Goal: Task Accomplishment & Management: Manage account settings

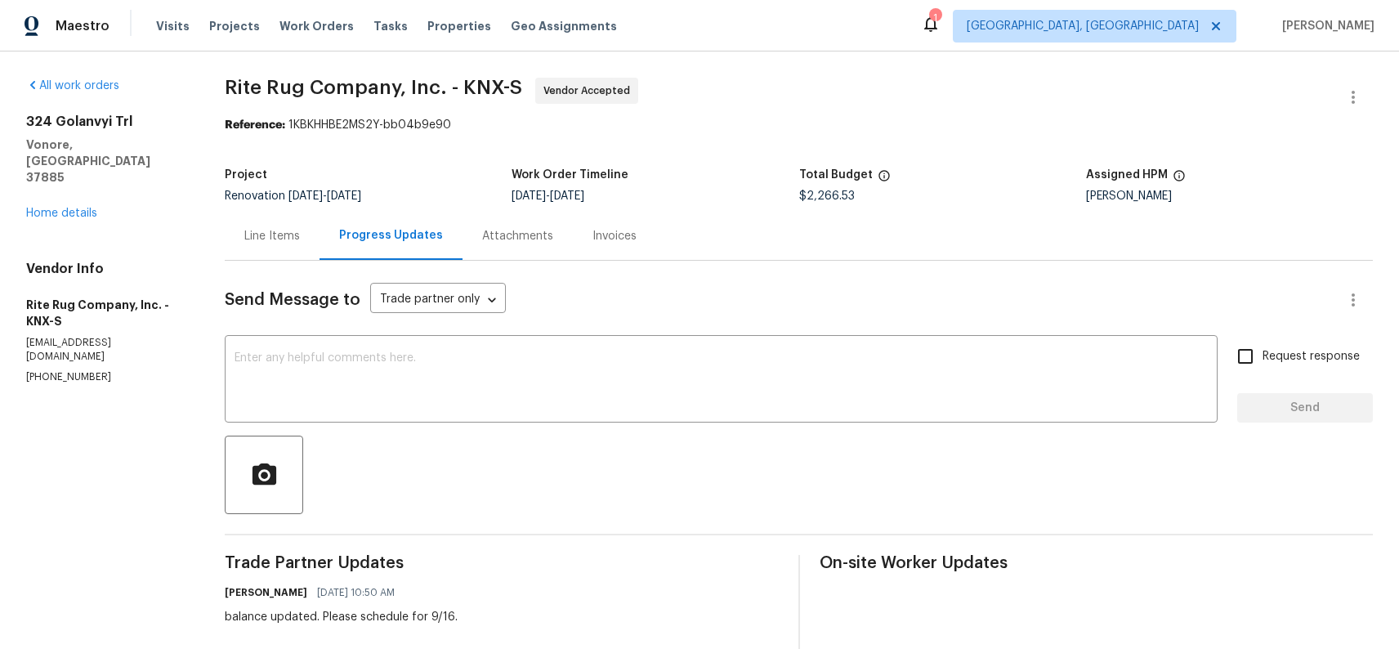
scroll to position [183, 0]
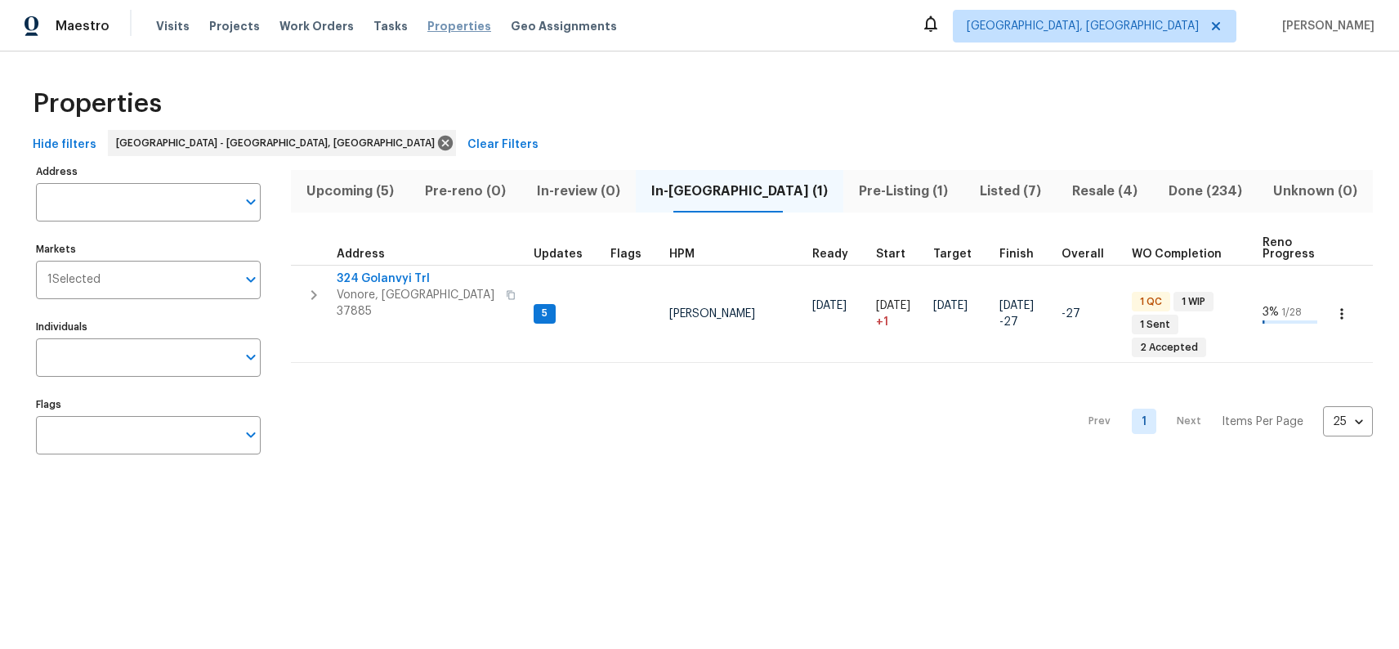
click at [427, 25] on span "Properties" at bounding box center [459, 26] width 64 height 16
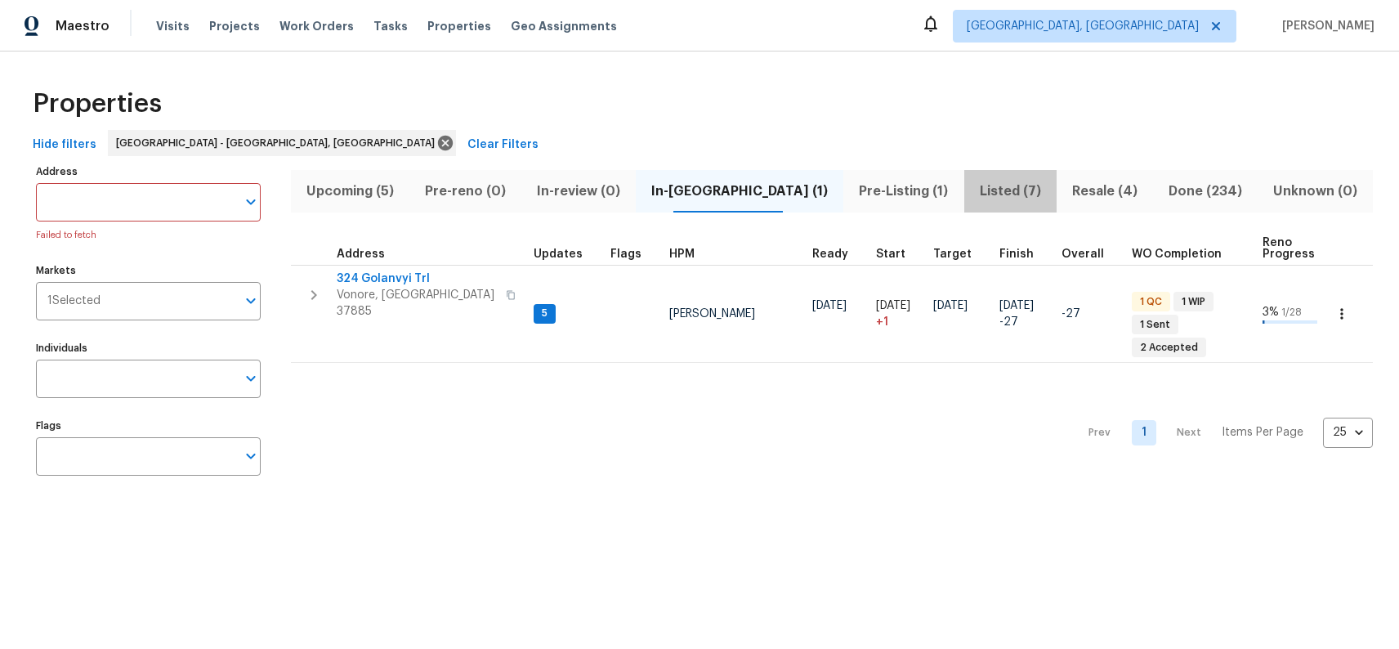
click at [992, 194] on span "Listed (7)" at bounding box center [1010, 191] width 73 height 23
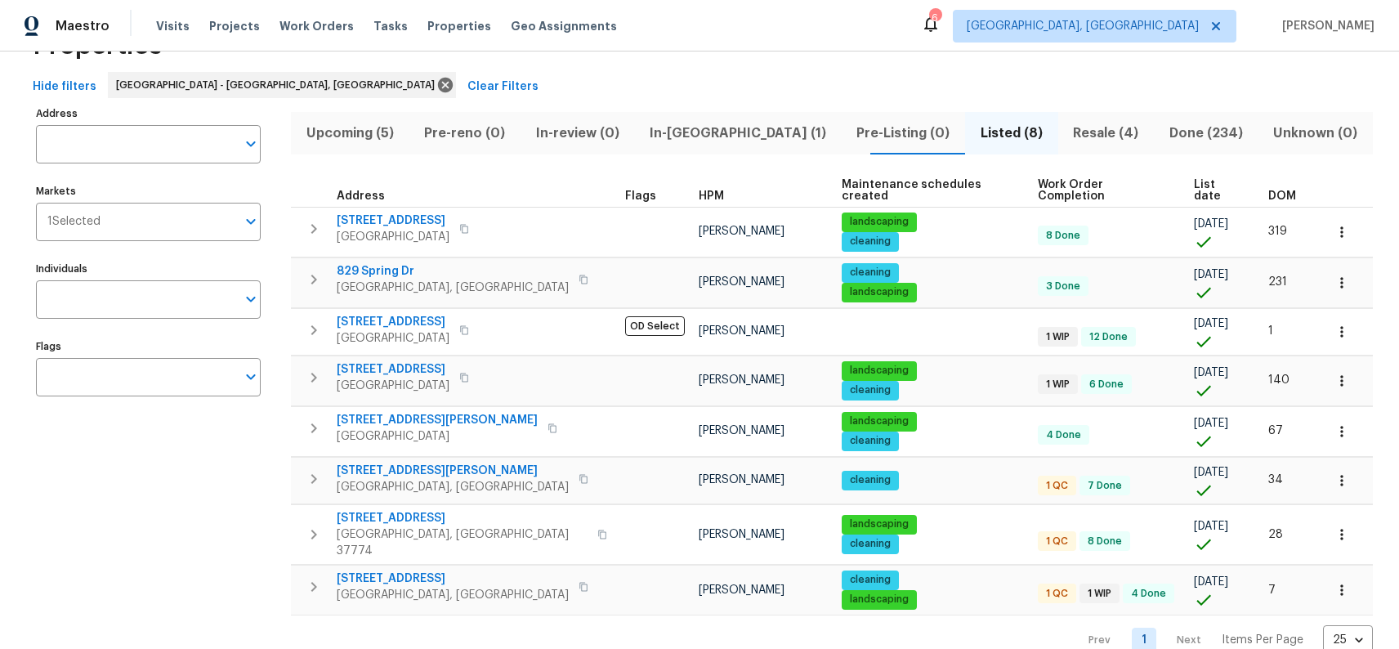
scroll to position [69, 0]
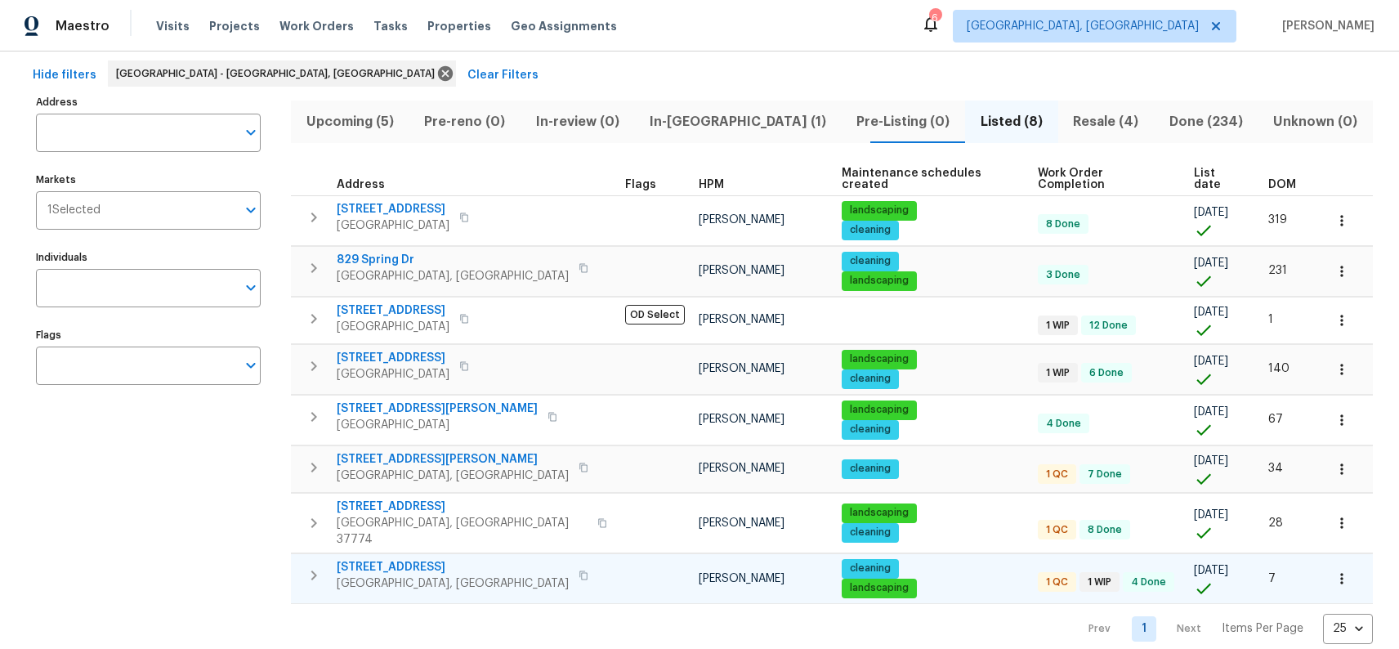
click at [401, 559] on span "4228 Miracle Ln" at bounding box center [453, 567] width 232 height 16
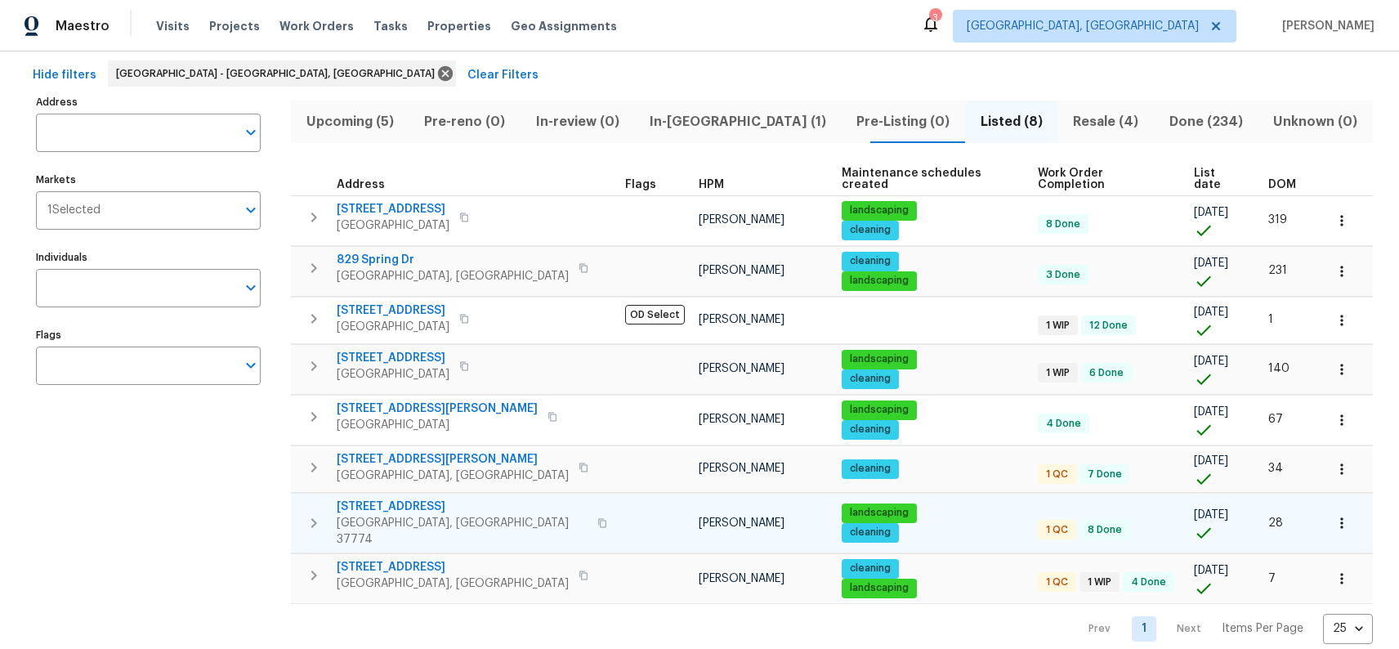
click at [401, 499] on span "322 Chatuga Ln" at bounding box center [462, 507] width 251 height 16
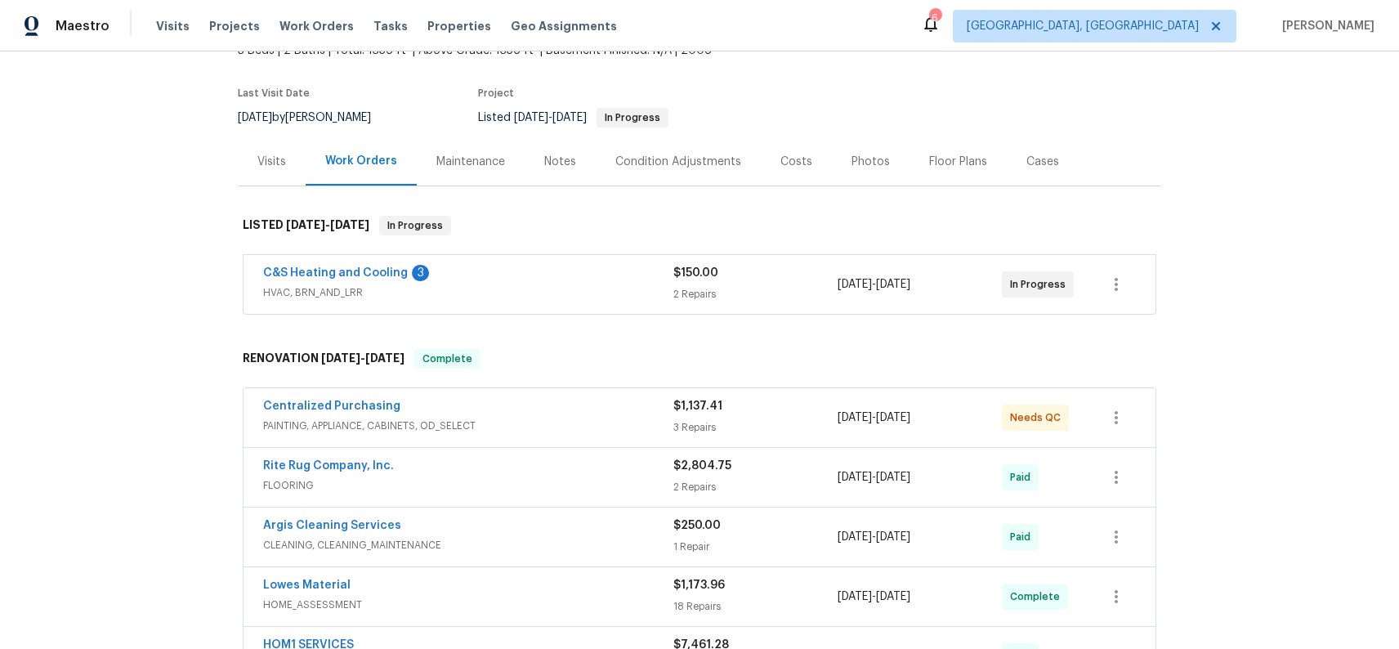
scroll to position [111, 0]
click at [497, 272] on div "C&S Heating and Cooling 3" at bounding box center [468, 274] width 410 height 20
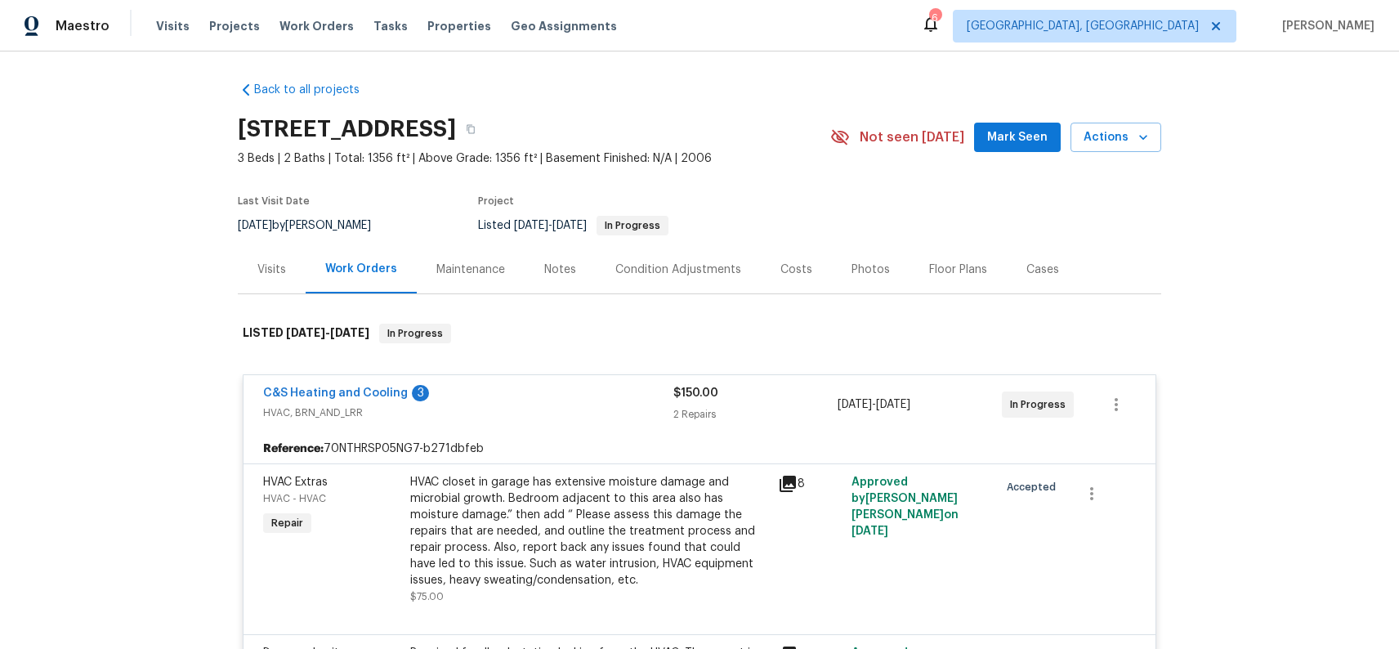
scroll to position [0, 0]
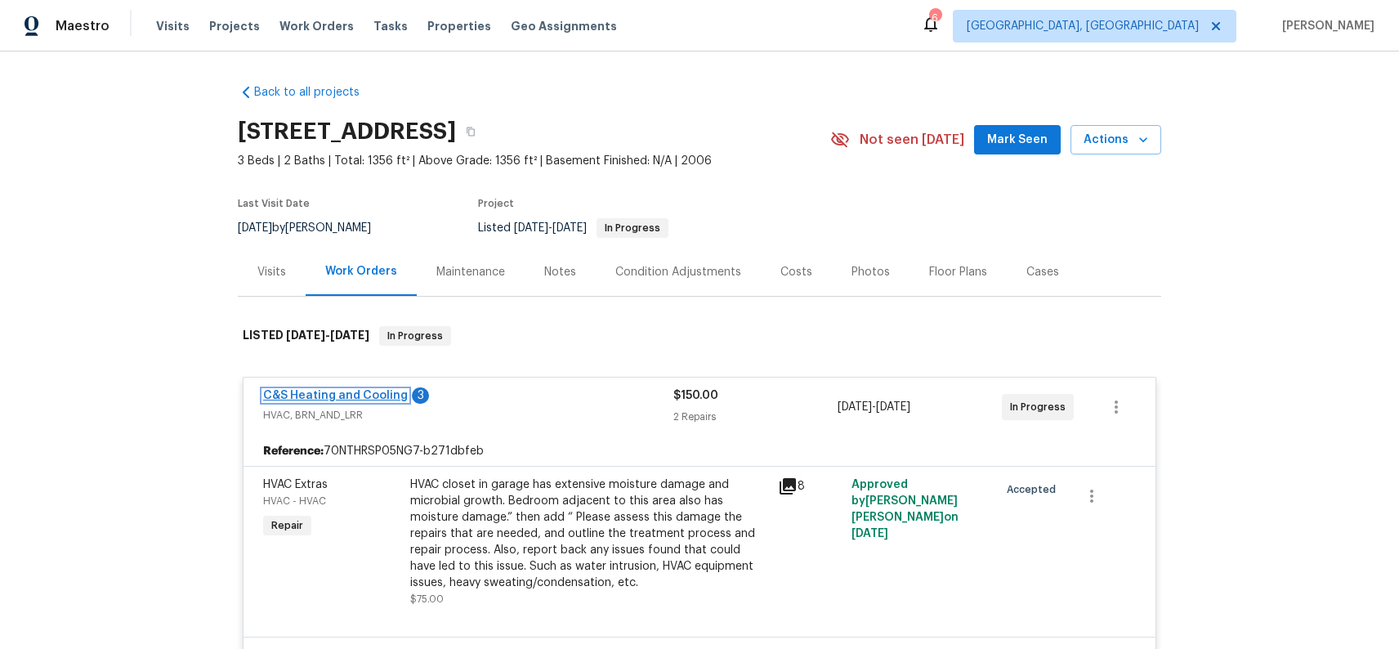
click at [291, 396] on link "C&S Heating and Cooling" at bounding box center [335, 395] width 145 height 11
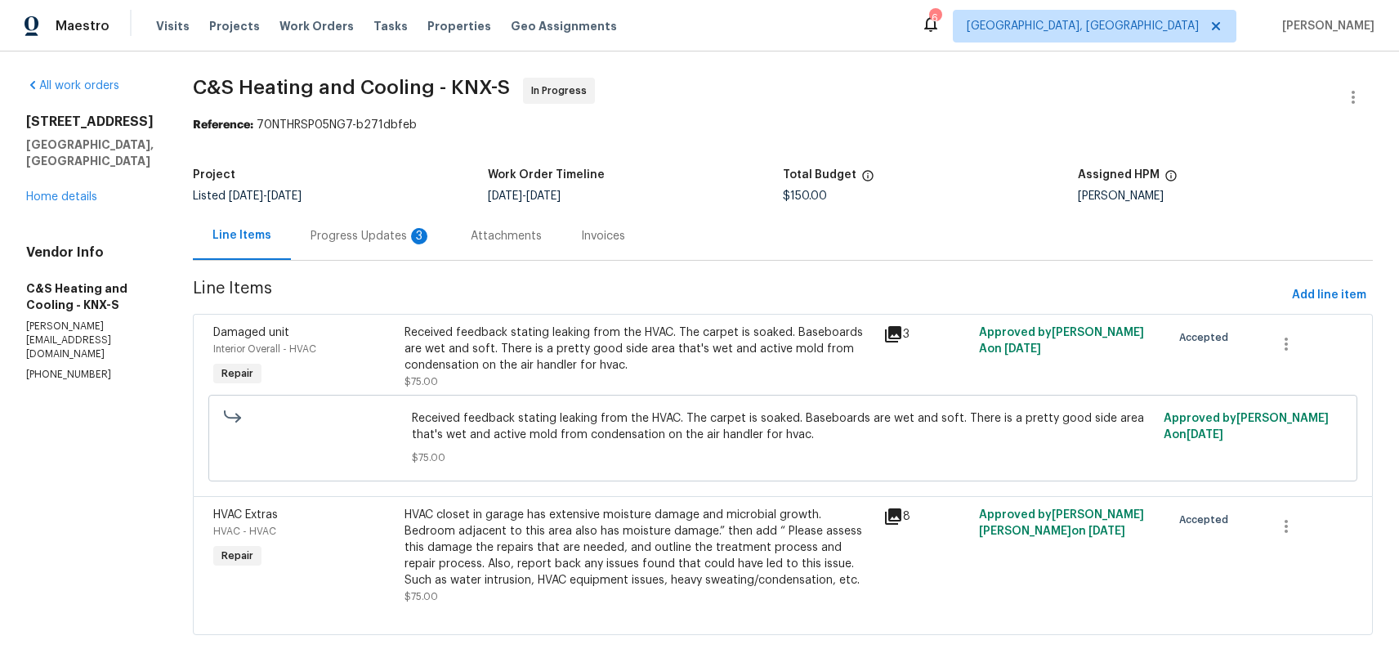
click at [438, 246] on div "Progress Updates 3" at bounding box center [371, 236] width 160 height 48
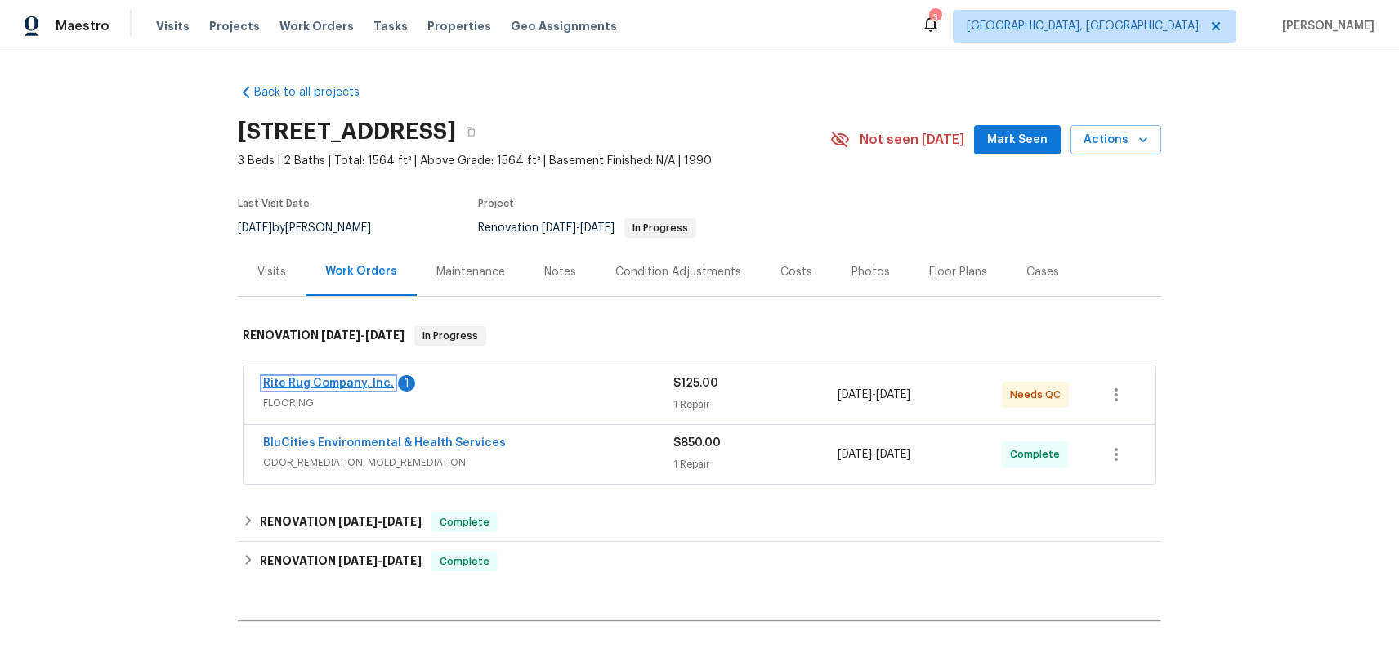
click at [348, 383] on link "Rite Rug Company, Inc." at bounding box center [328, 383] width 131 height 11
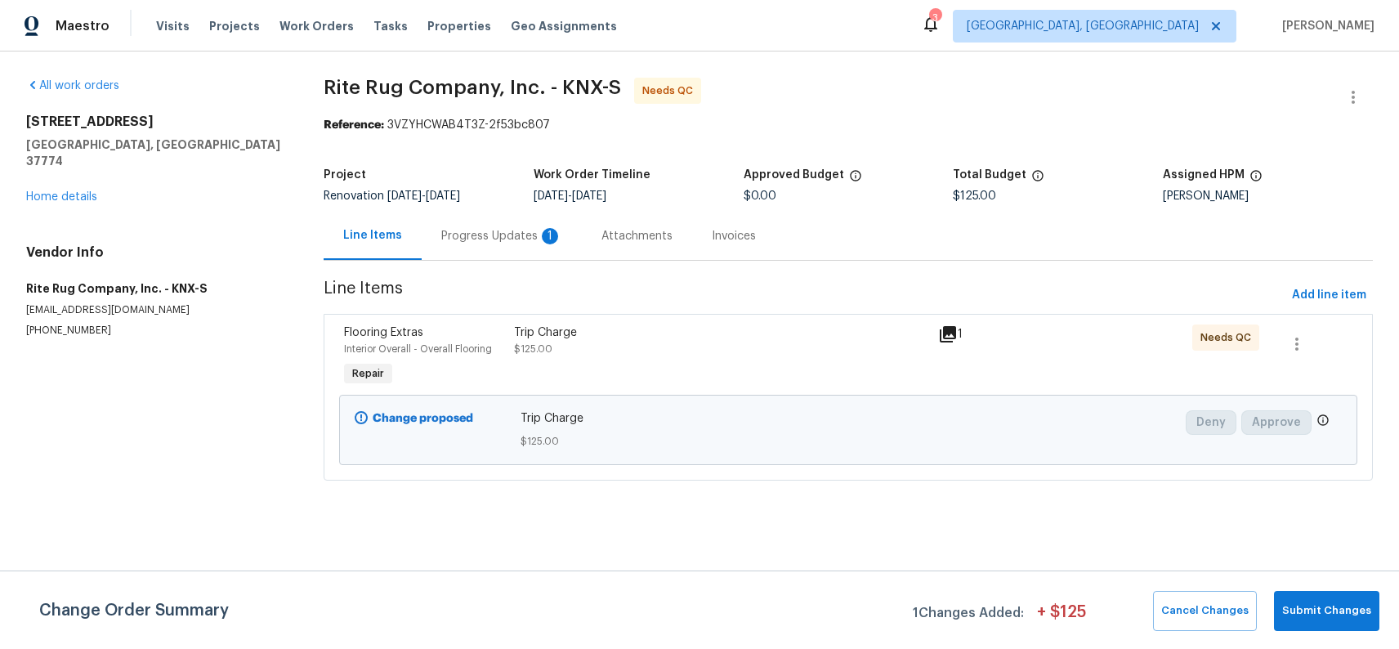
click at [478, 242] on div "Progress Updates 1" at bounding box center [501, 236] width 121 height 16
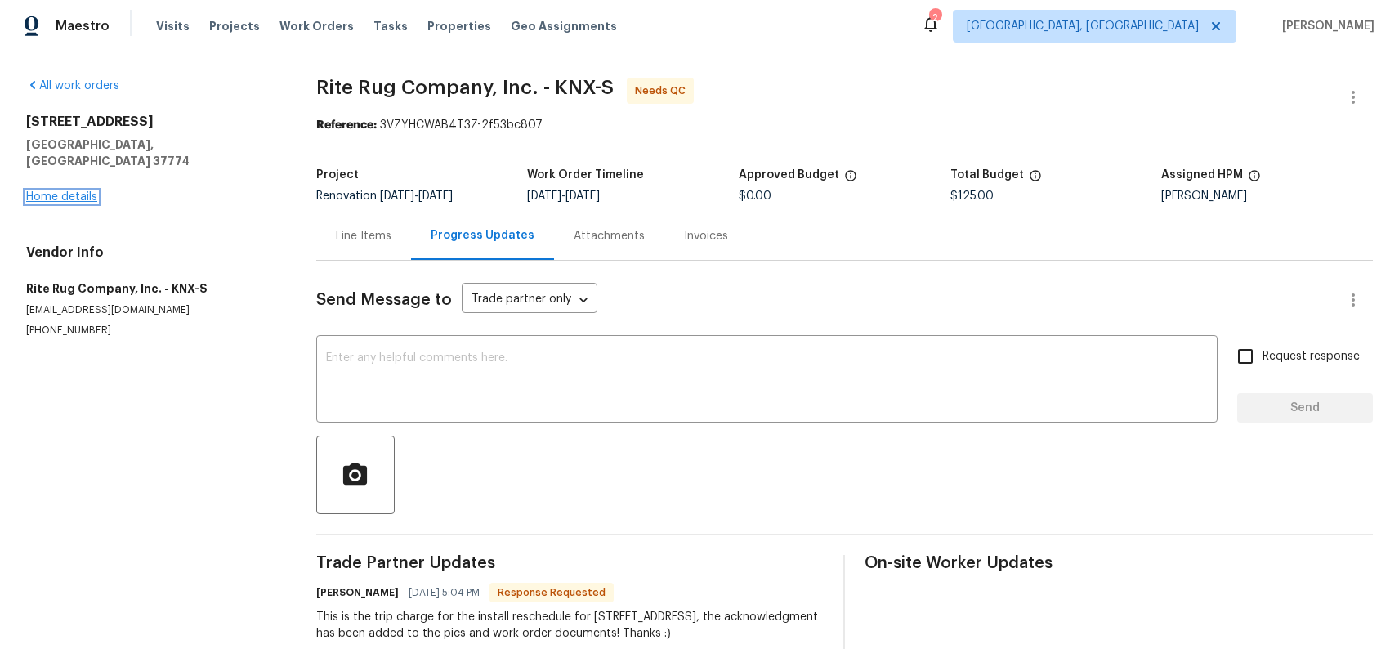
click at [47, 191] on link "Home details" at bounding box center [61, 196] width 71 height 11
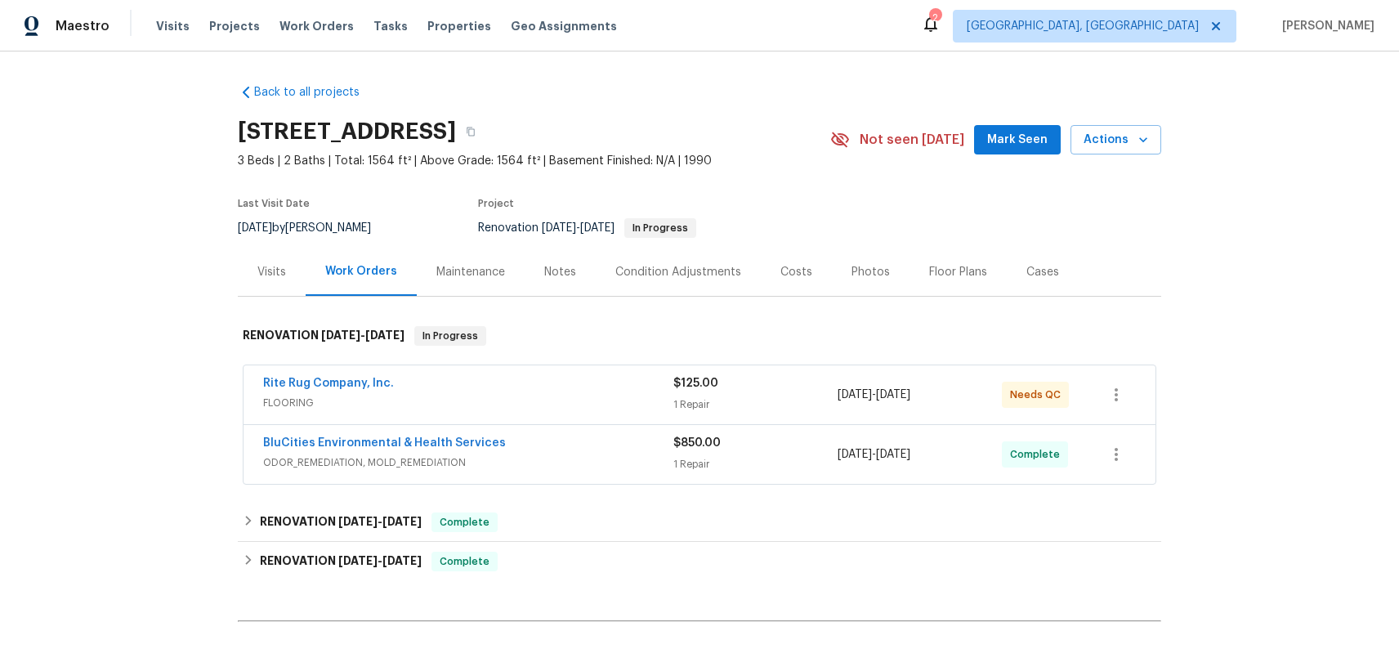
click at [541, 384] on div "Rite Rug Company, Inc." at bounding box center [468, 385] width 410 height 20
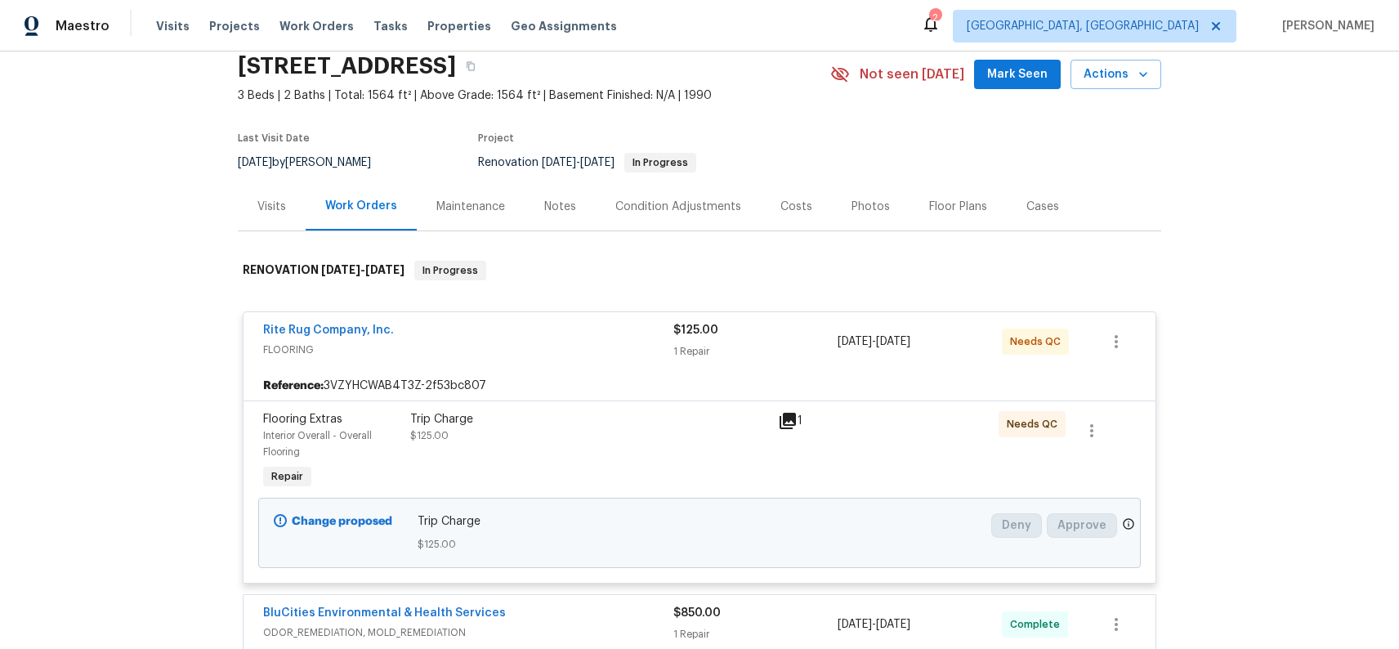
scroll to position [298, 0]
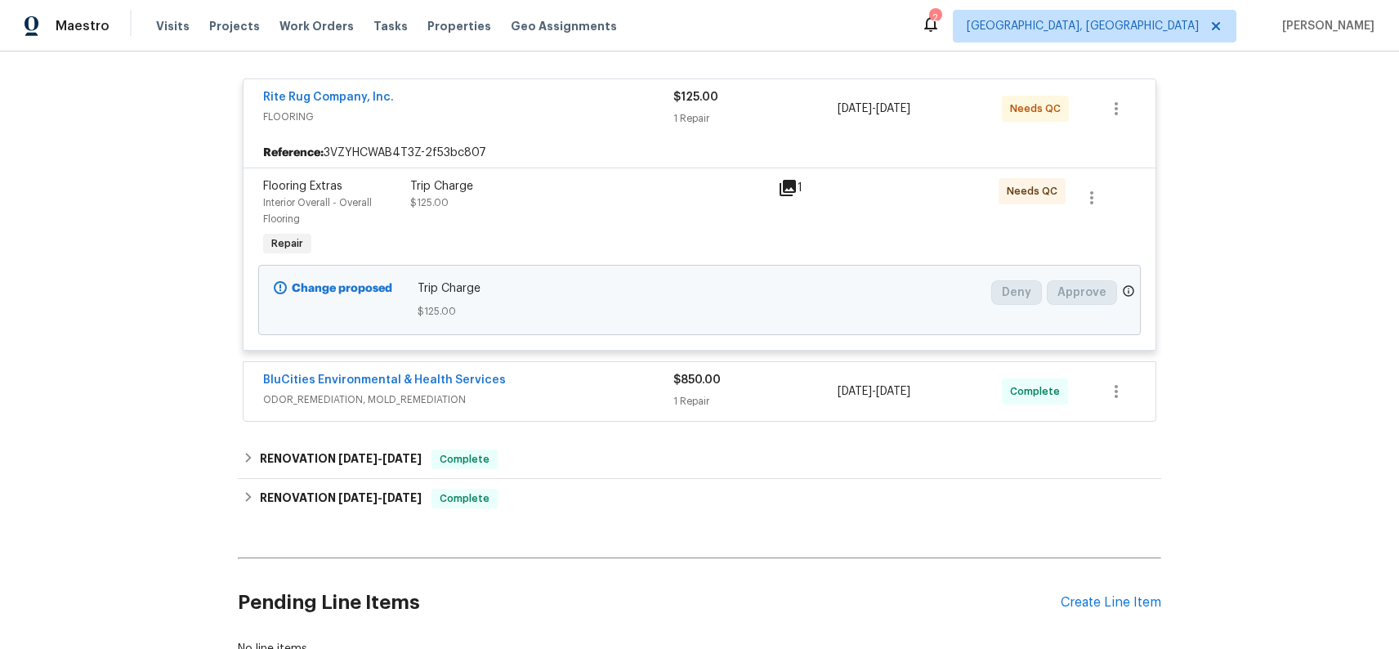
click at [575, 182] on div "Trip Charge" at bounding box center [589, 186] width 358 height 16
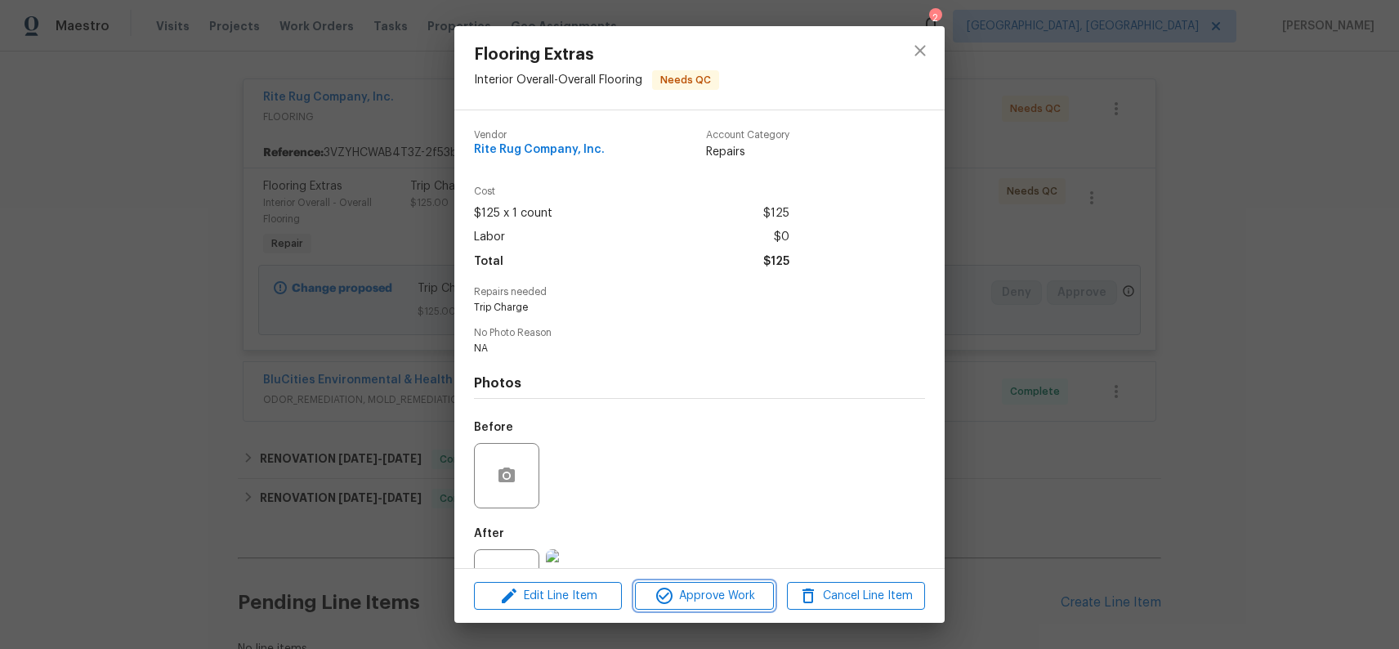
click at [737, 595] on span "Approve Work" at bounding box center [704, 596] width 128 height 20
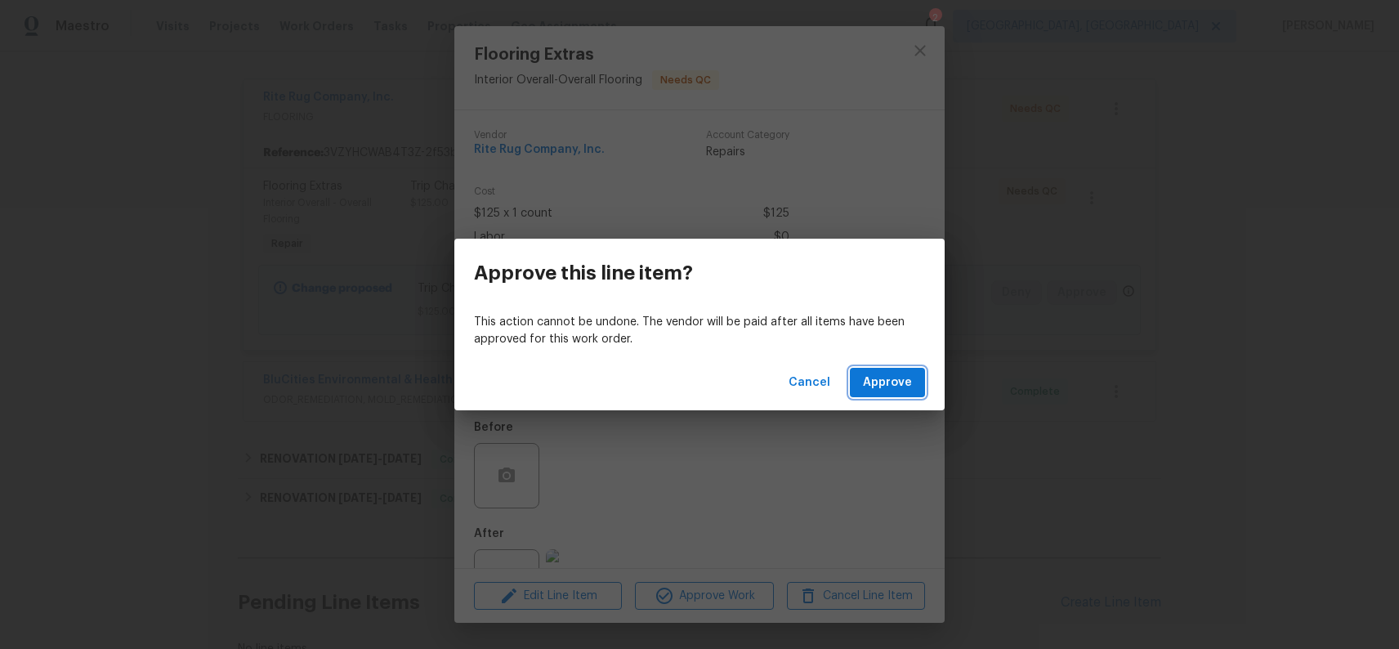
click at [862, 374] on button "Approve" at bounding box center [887, 383] width 75 height 30
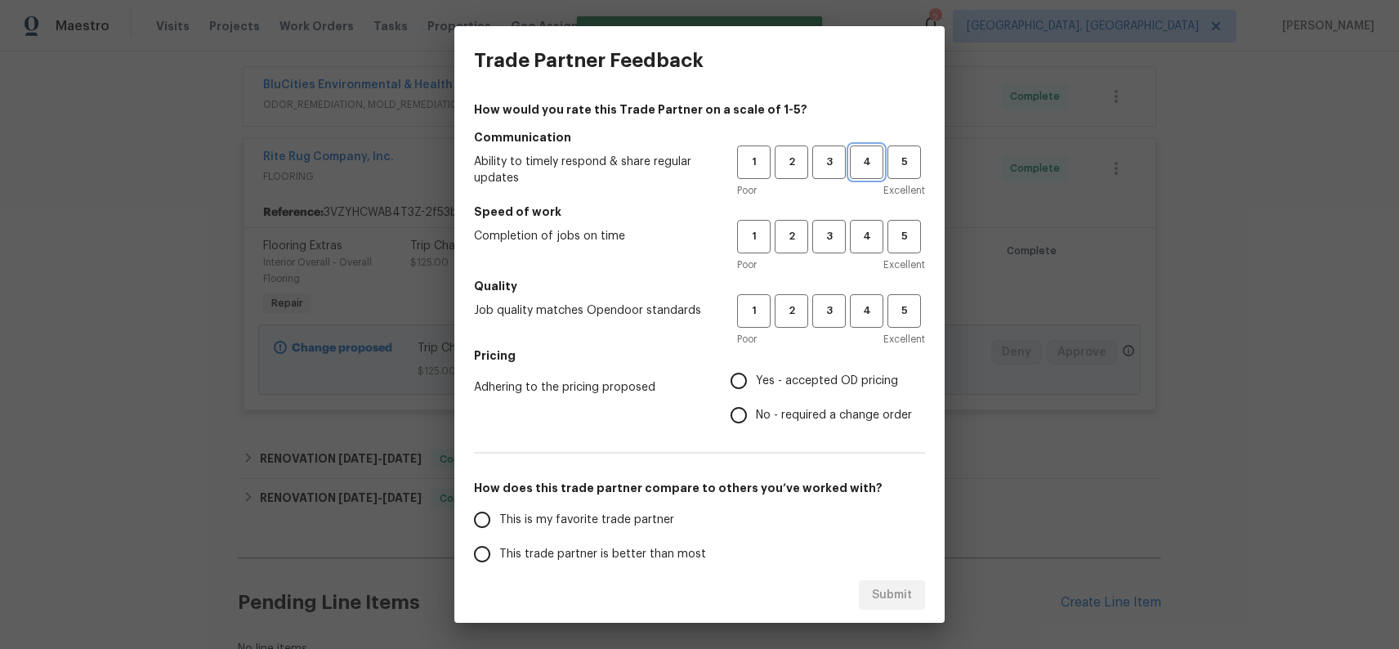
click at [866, 160] on span "4" at bounding box center [867, 162] width 30 height 19
click at [870, 248] on button "4" at bounding box center [867, 237] width 34 height 34
click at [875, 297] on button "4" at bounding box center [867, 311] width 34 height 34
click at [860, 384] on span "Yes - accepted OD pricing" at bounding box center [827, 381] width 142 height 17
click at [756, 384] on input "Yes - accepted OD pricing" at bounding box center [739, 381] width 34 height 34
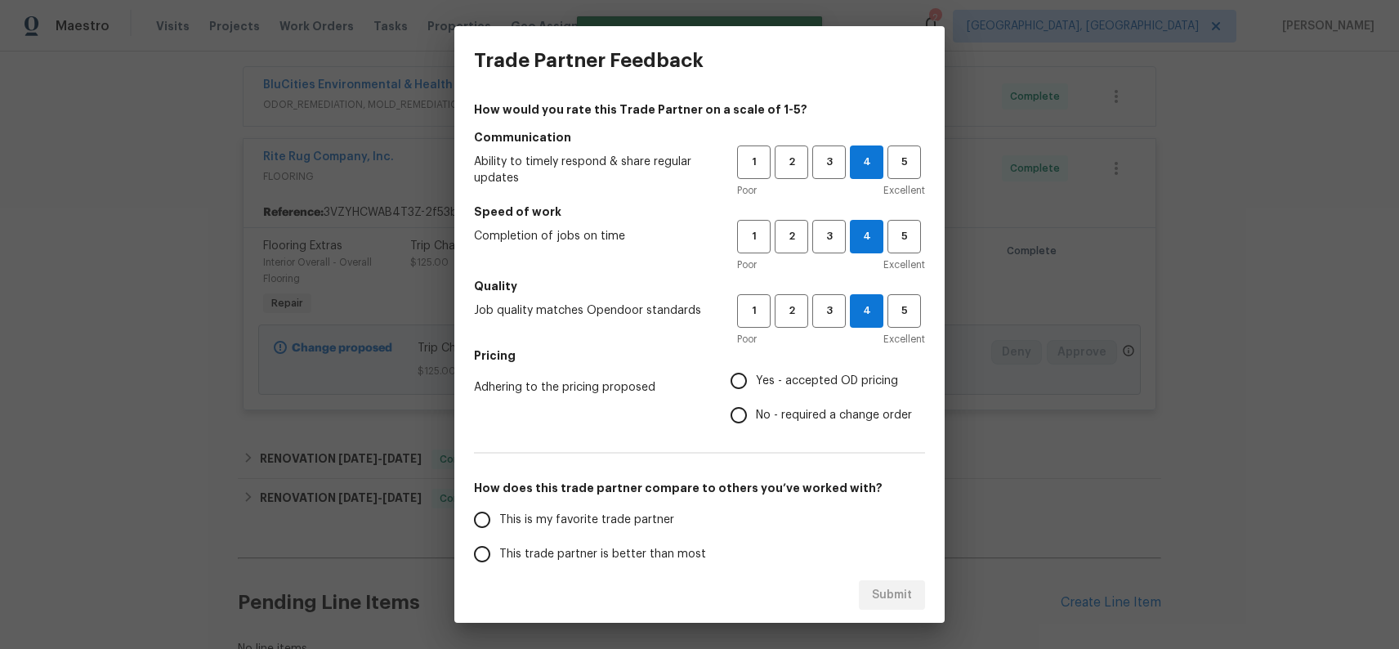
radio input "true"
drag, startPoint x: 679, startPoint y: 553, endPoint x: 708, endPoint y: 553, distance: 28.6
click at [678, 553] on span "This trade partner is better than most" at bounding box center [602, 554] width 207 height 17
click at [499, 553] on input "This trade partner is better than most" at bounding box center [482, 554] width 34 height 34
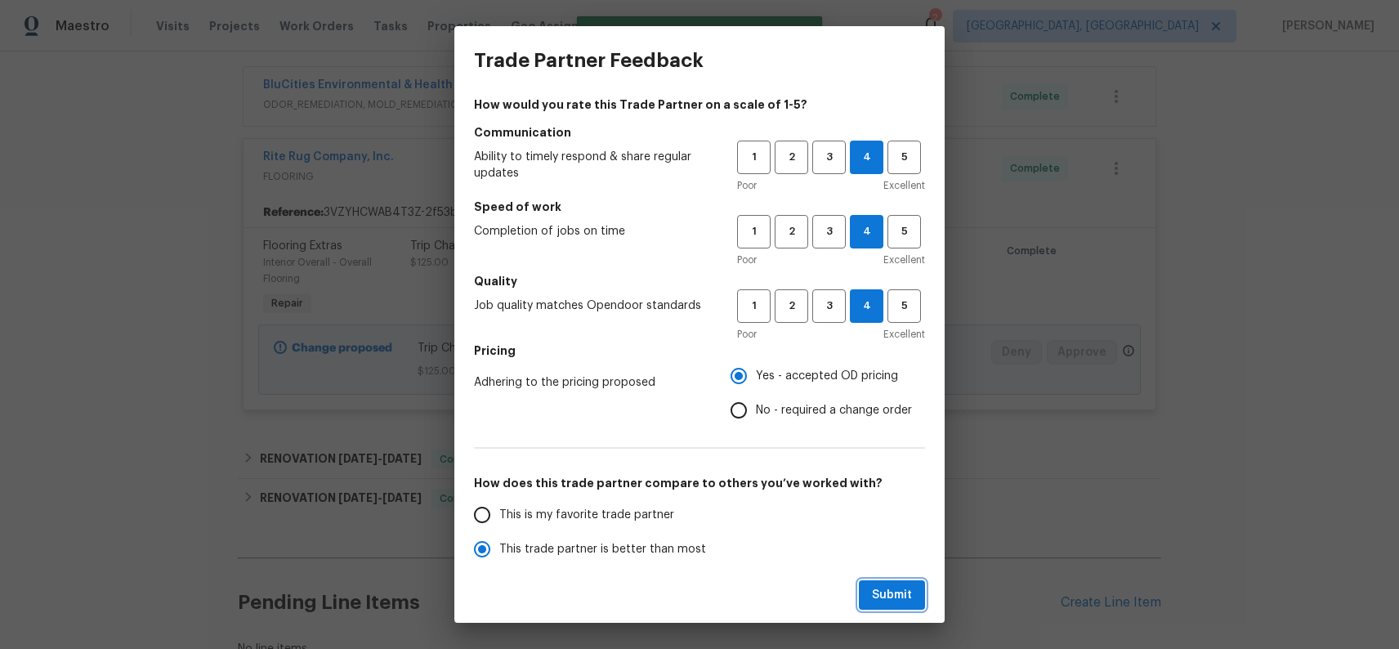
click at [916, 590] on button "Submit" at bounding box center [892, 595] width 66 height 30
radio input "true"
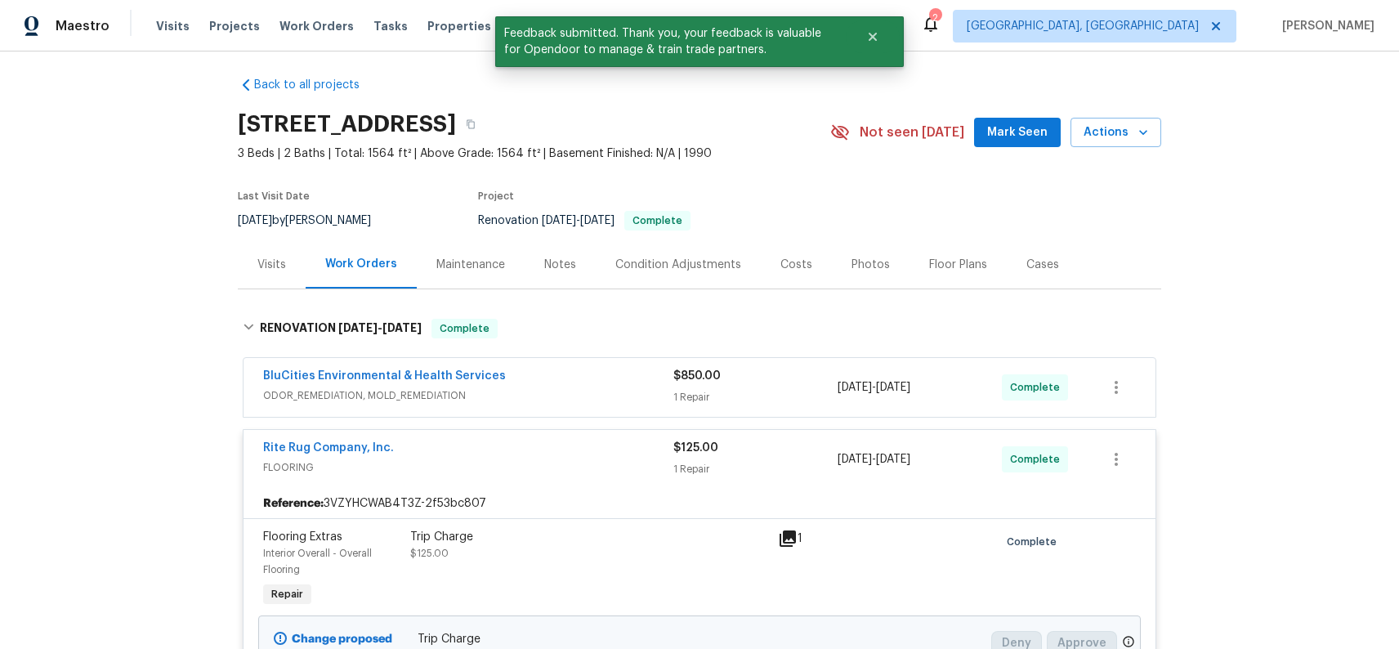
scroll to position [0, 0]
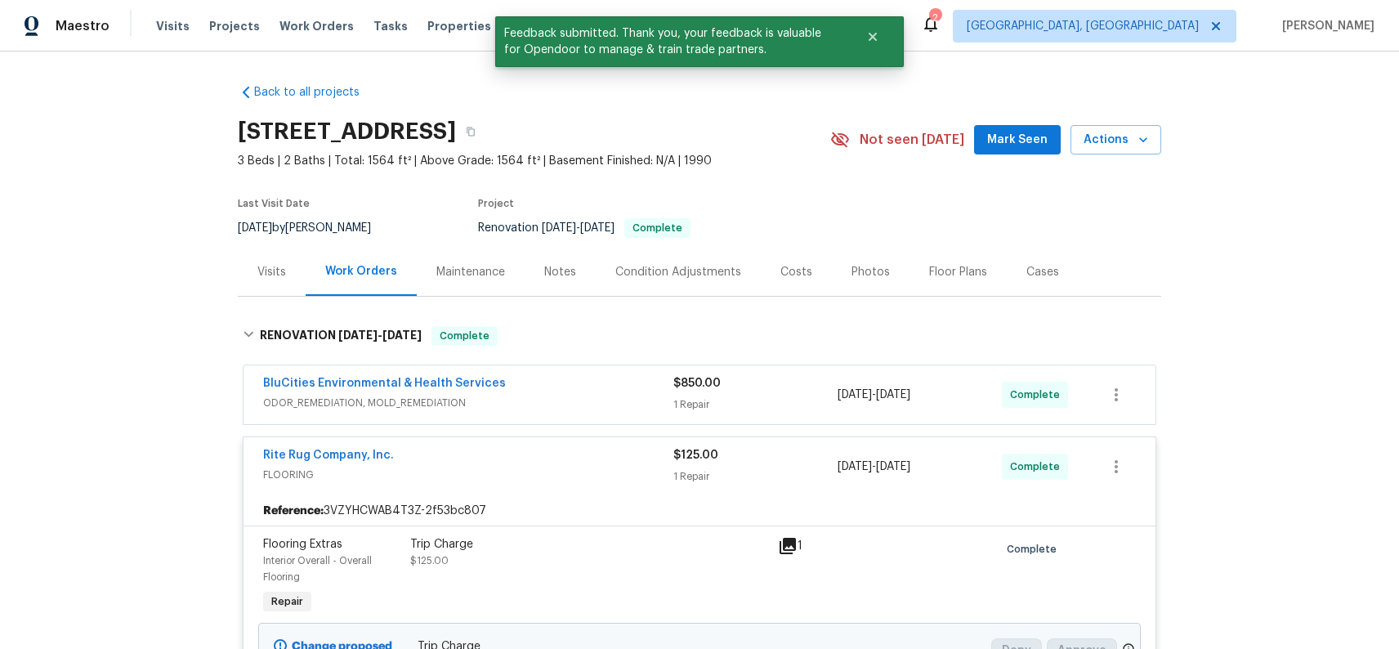
click at [518, 459] on div "Rite Rug Company, Inc." at bounding box center [468, 457] width 410 height 20
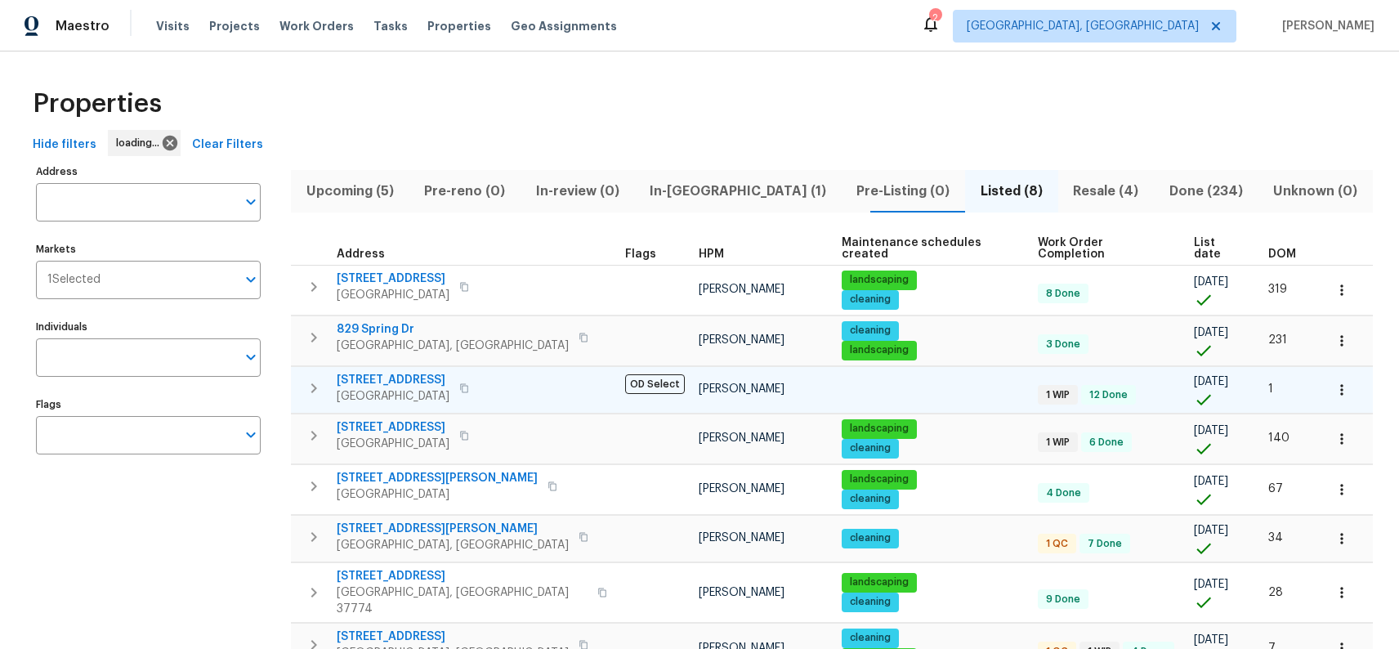
scroll to position [69, 0]
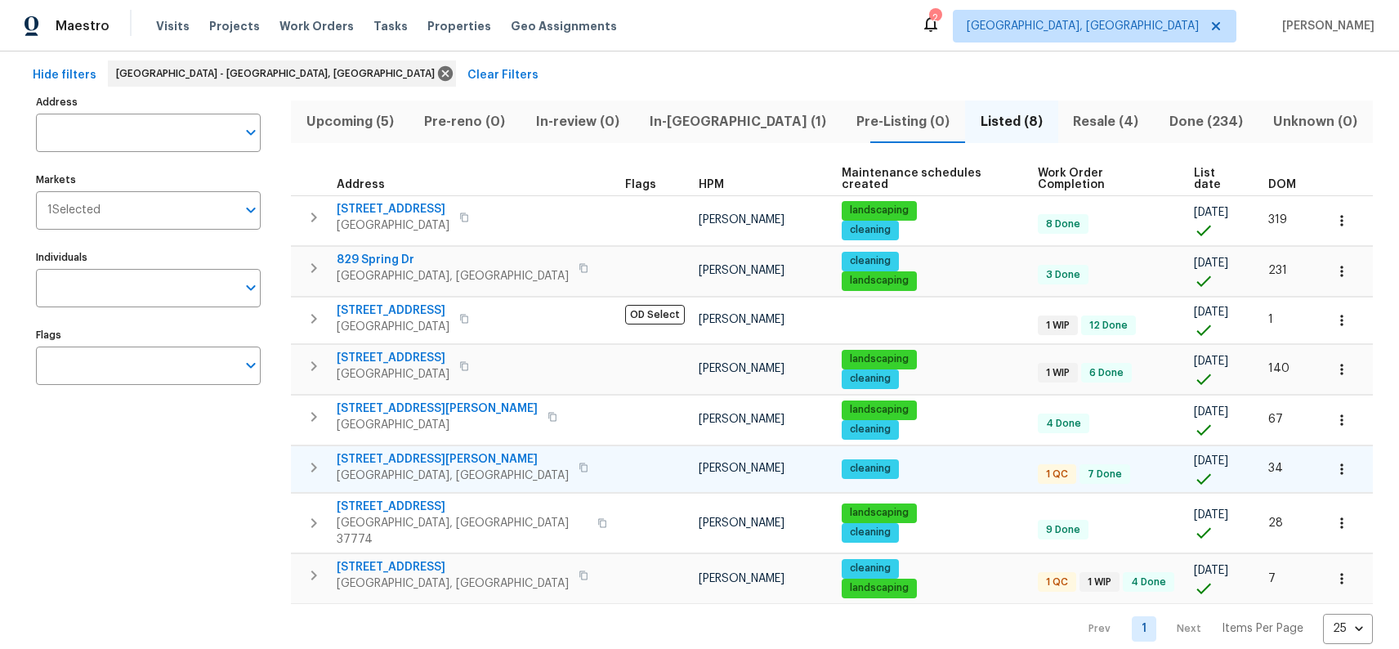
click at [417, 451] on span "[STREET_ADDRESS][PERSON_NAME]" at bounding box center [453, 459] width 232 height 16
click at [388, 123] on span "Upcoming (5)" at bounding box center [350, 121] width 98 height 23
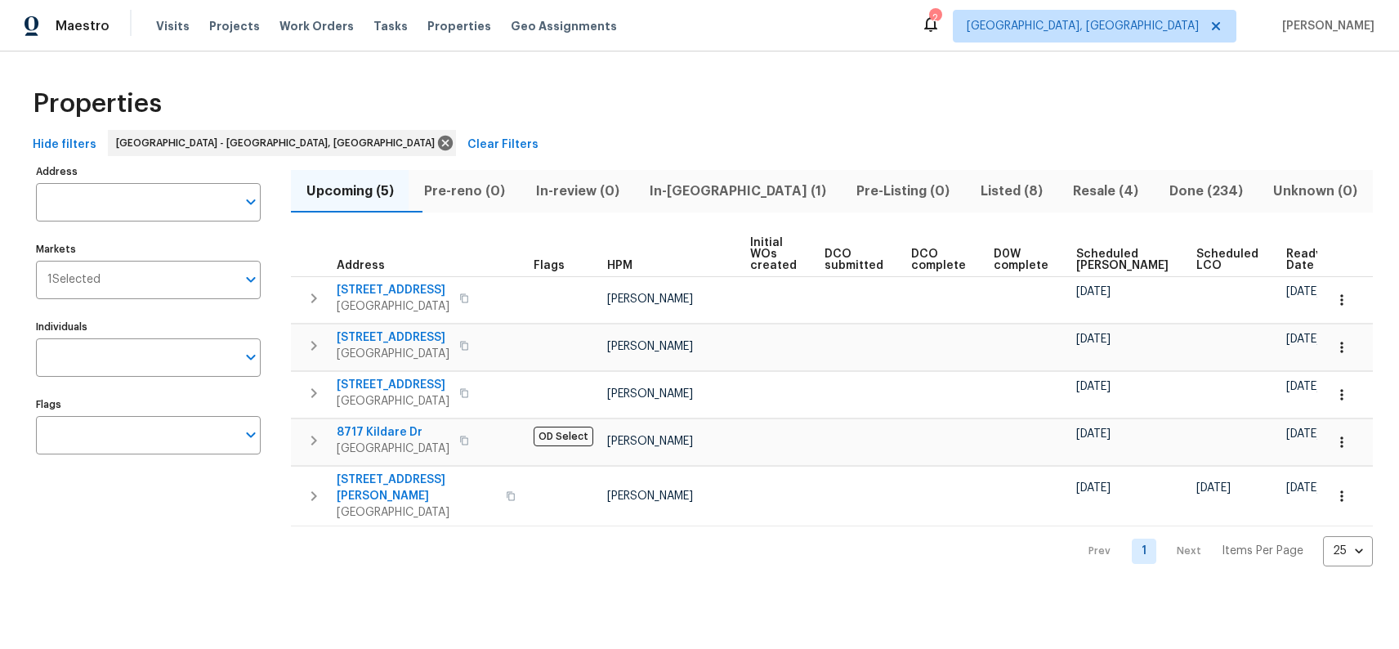
click at [734, 204] on button "In-reno (1)" at bounding box center [737, 191] width 207 height 43
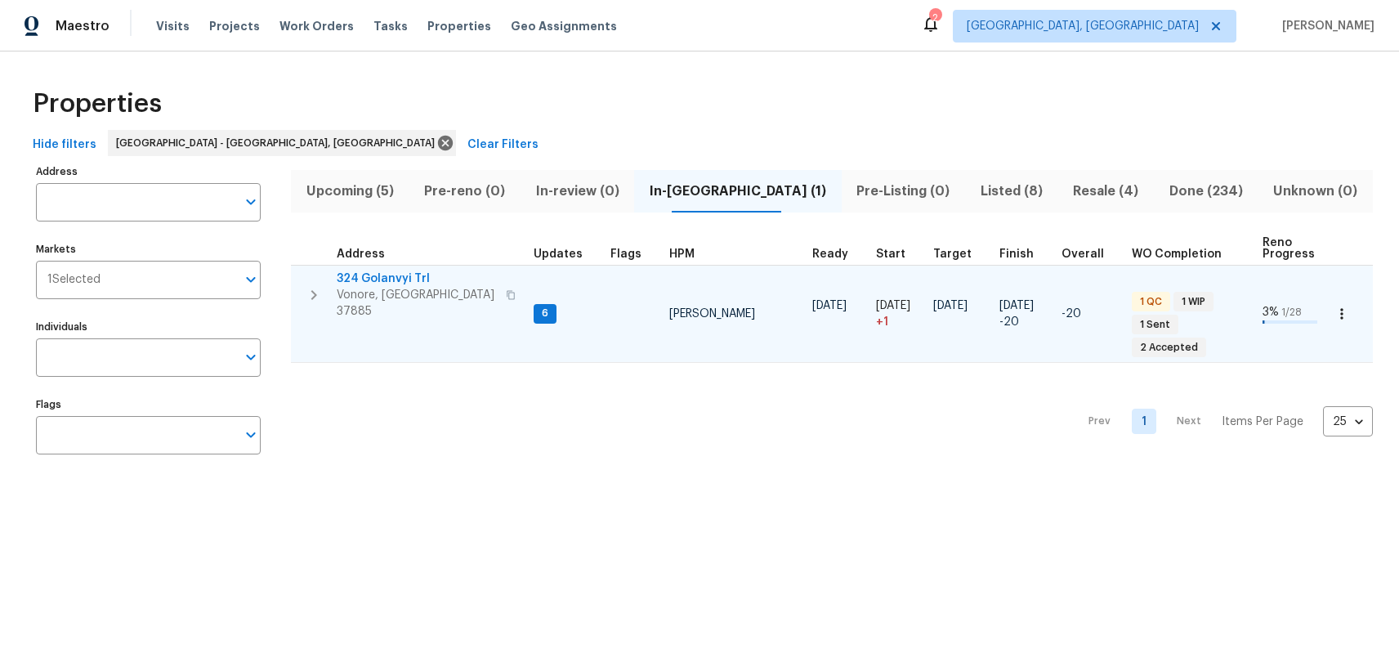
click at [374, 277] on span "324 Golanvyi Trl" at bounding box center [416, 279] width 159 height 16
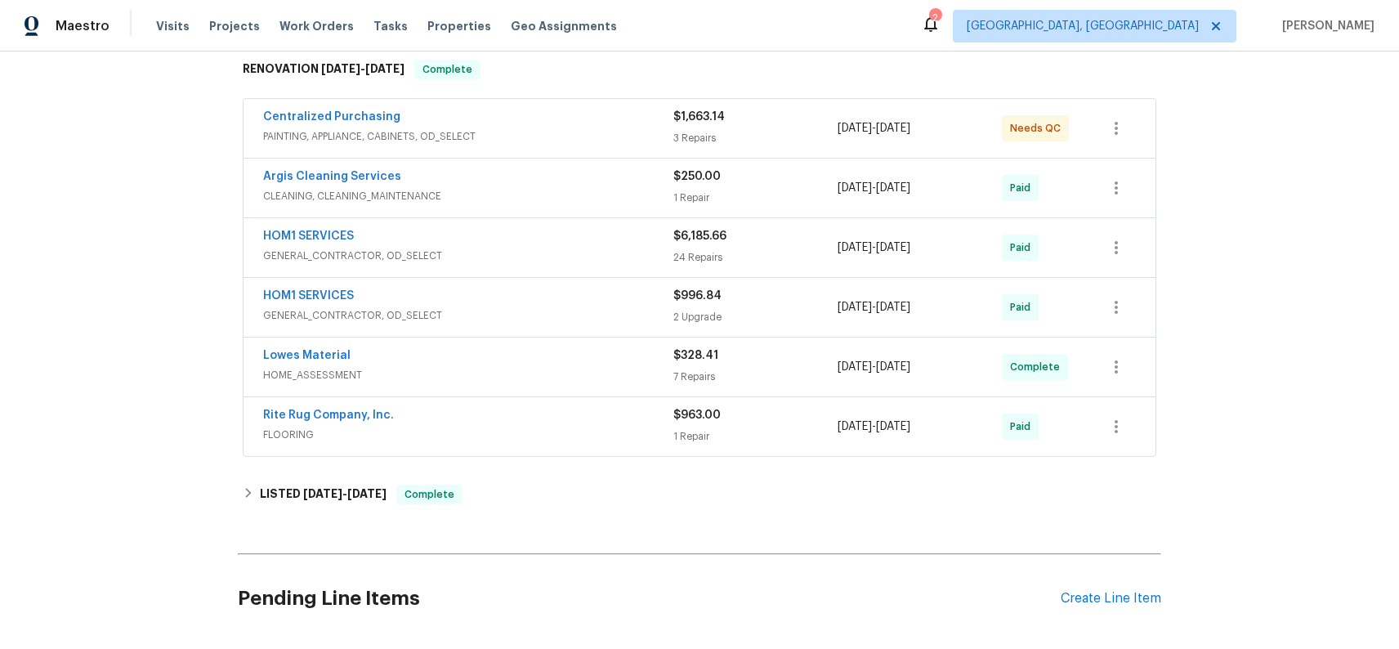
scroll to position [270, 0]
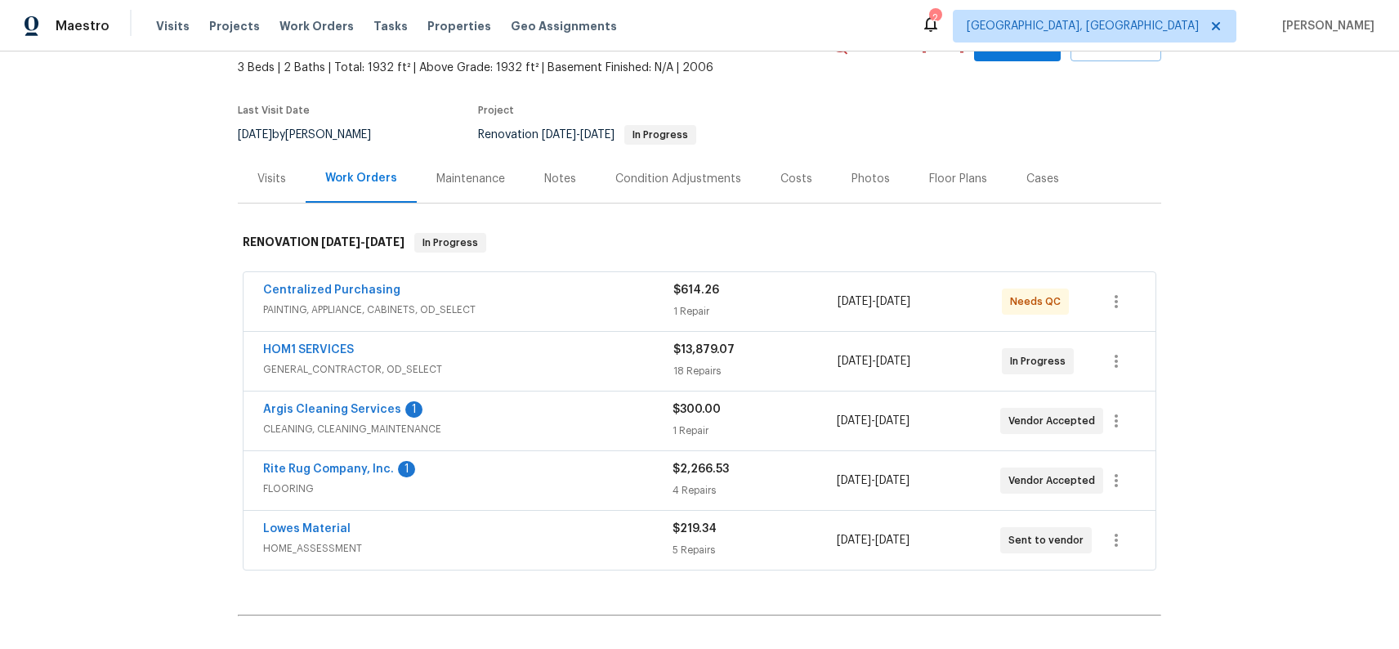
scroll to position [97, 0]
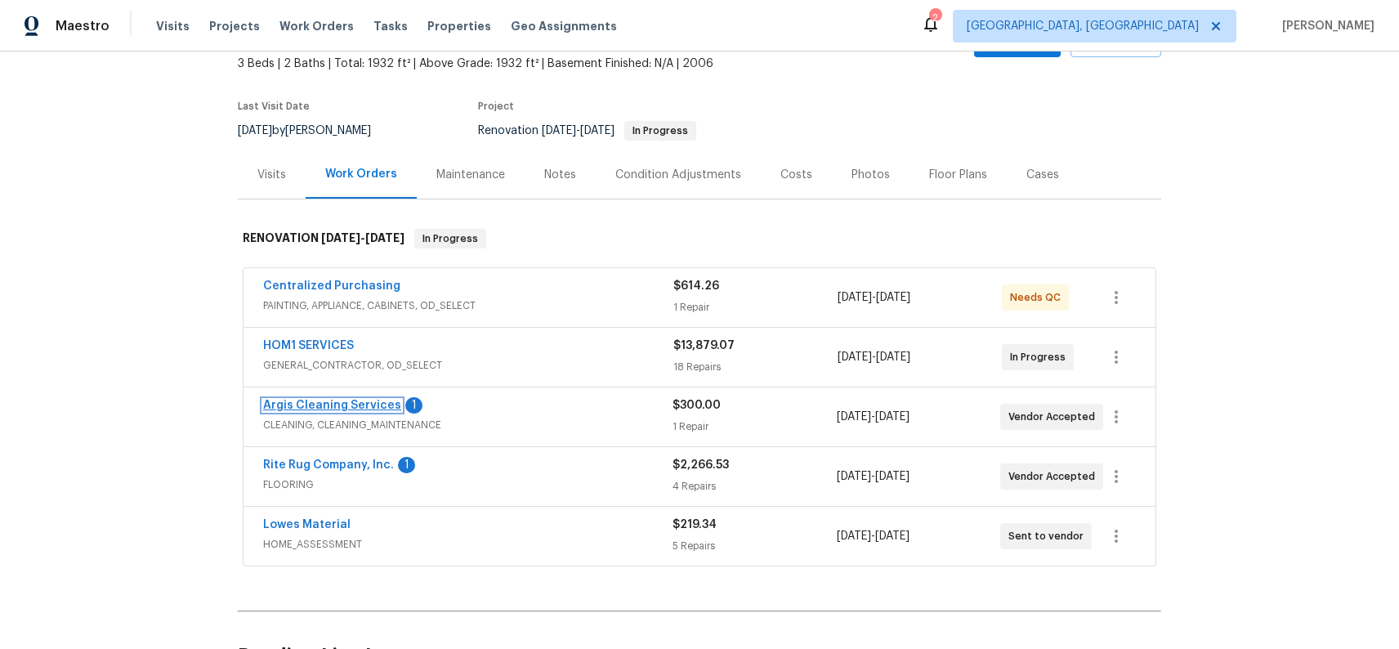
click at [332, 405] on link "Argis Cleaning Services" at bounding box center [332, 405] width 138 height 11
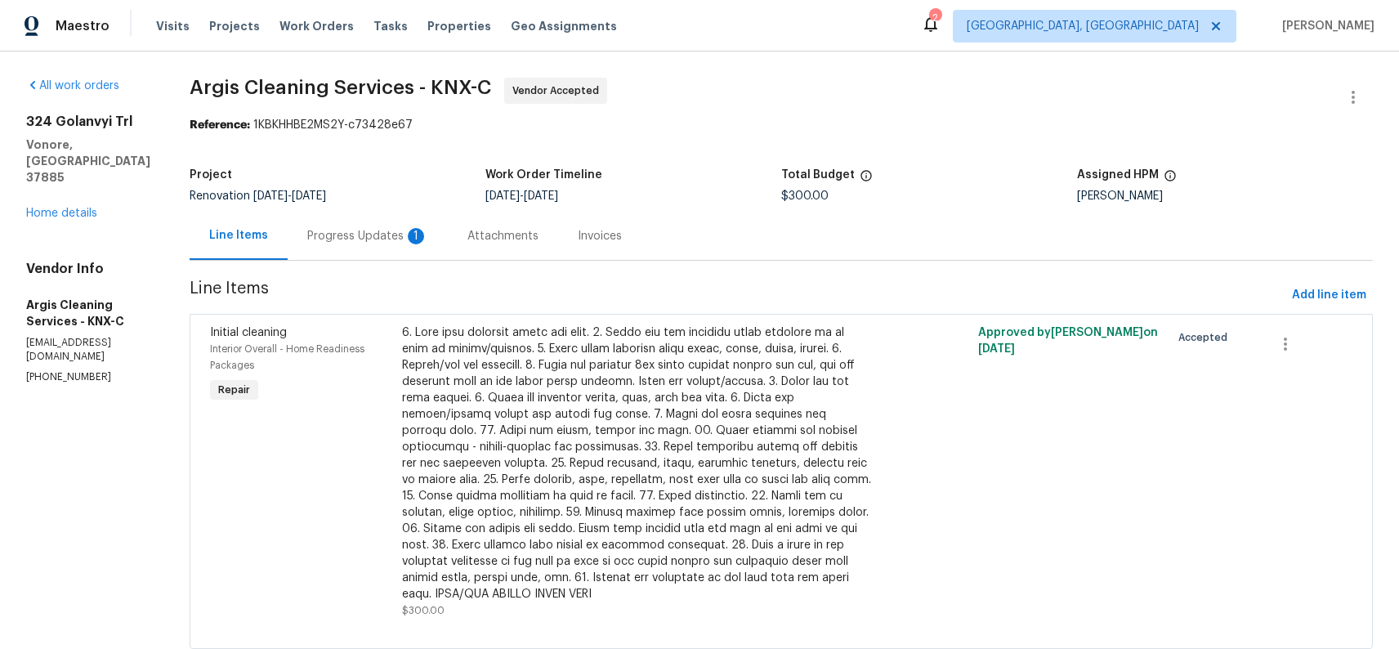
click at [355, 239] on div "Progress Updates 1" at bounding box center [367, 236] width 121 height 16
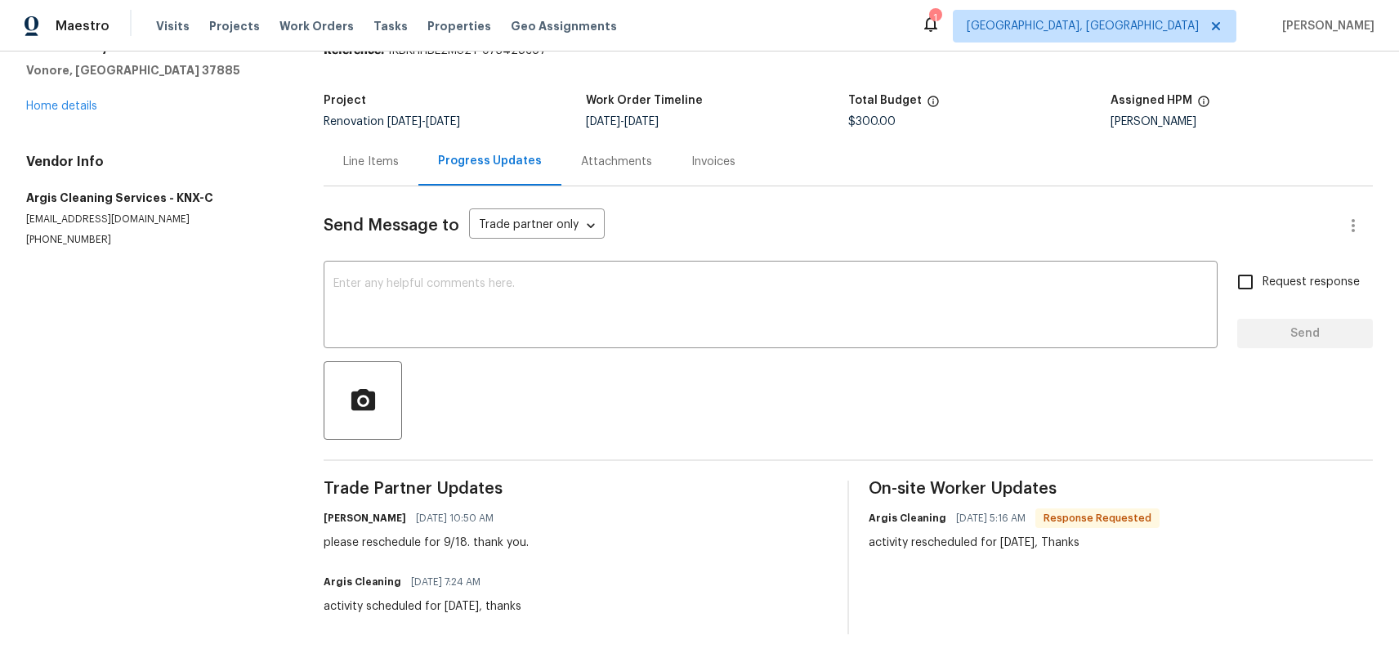
scroll to position [87, 0]
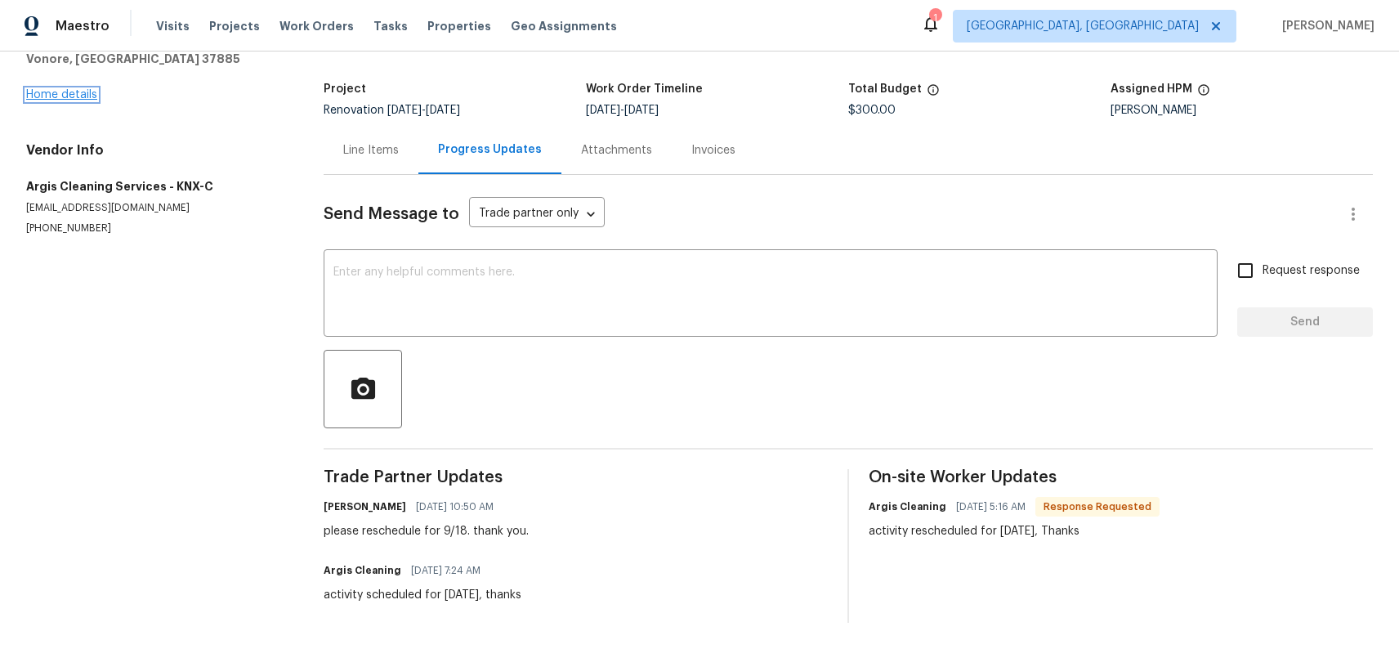
click at [37, 94] on link "Home details" at bounding box center [61, 94] width 71 height 11
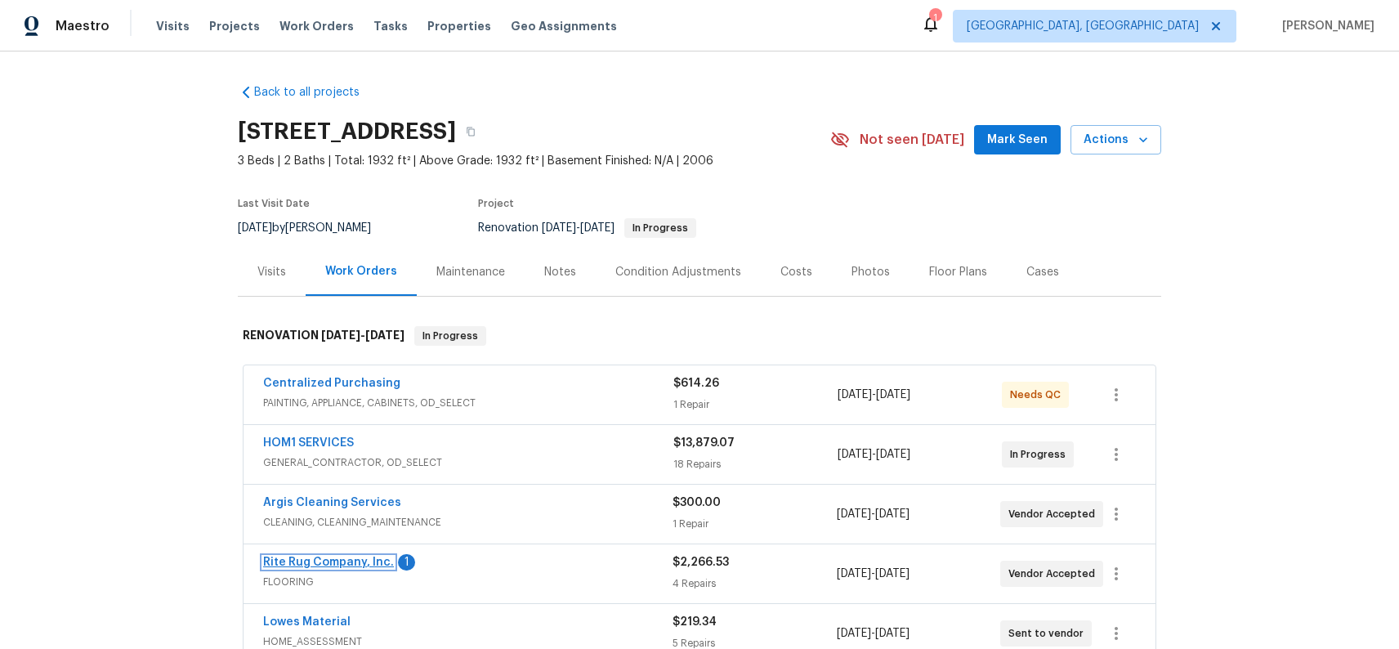
click at [339, 563] on link "Rite Rug Company, Inc." at bounding box center [328, 562] width 131 height 11
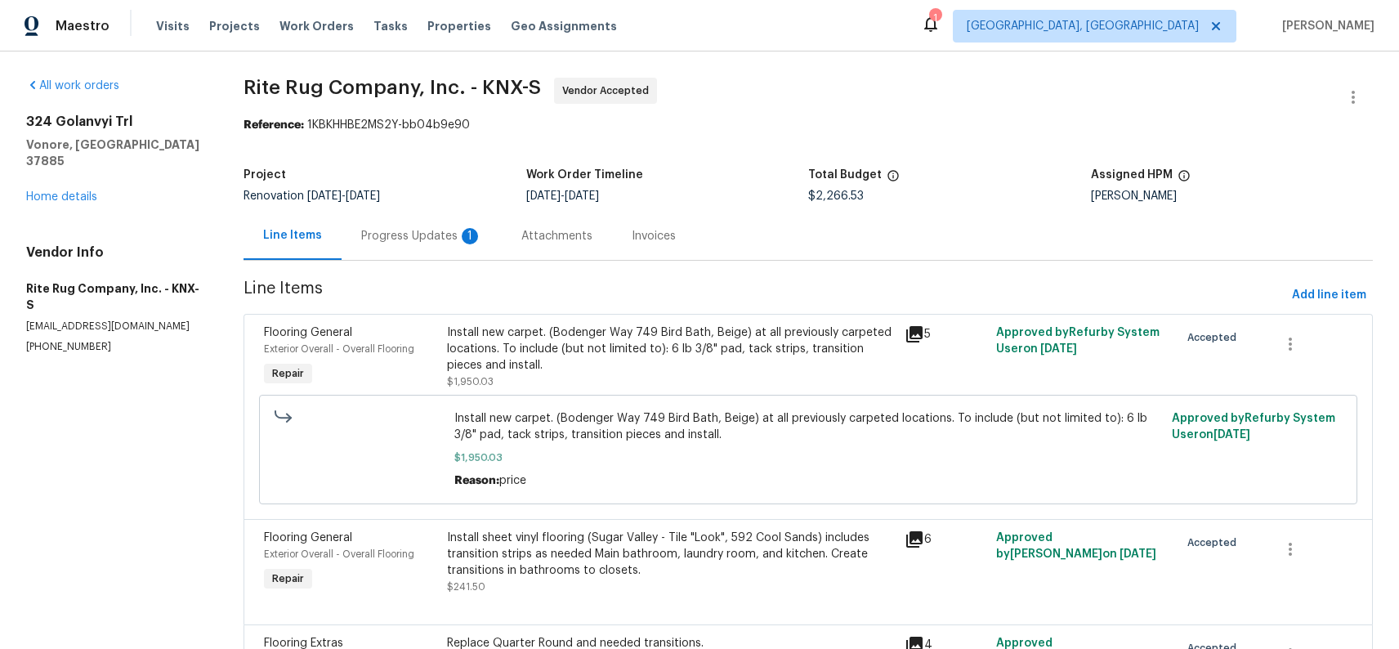
click at [427, 244] on div "Progress Updates 1" at bounding box center [421, 236] width 121 height 16
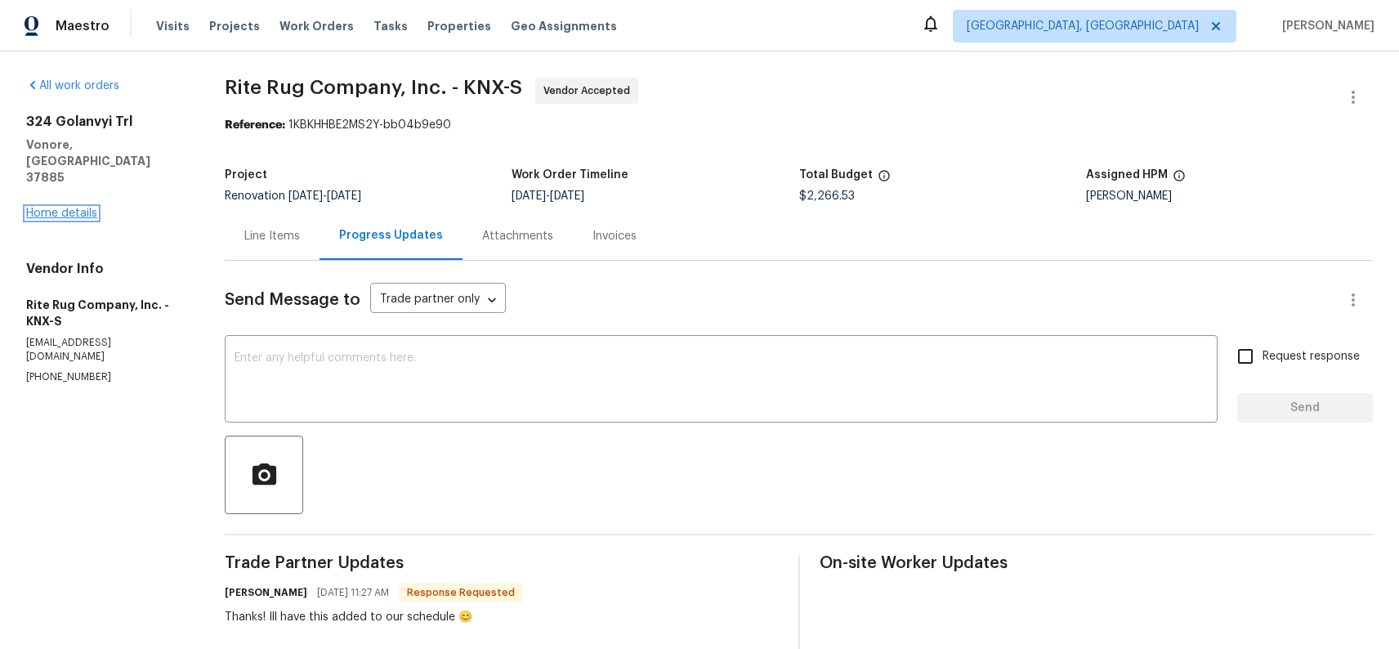
click at [68, 208] on link "Home details" at bounding box center [61, 213] width 71 height 11
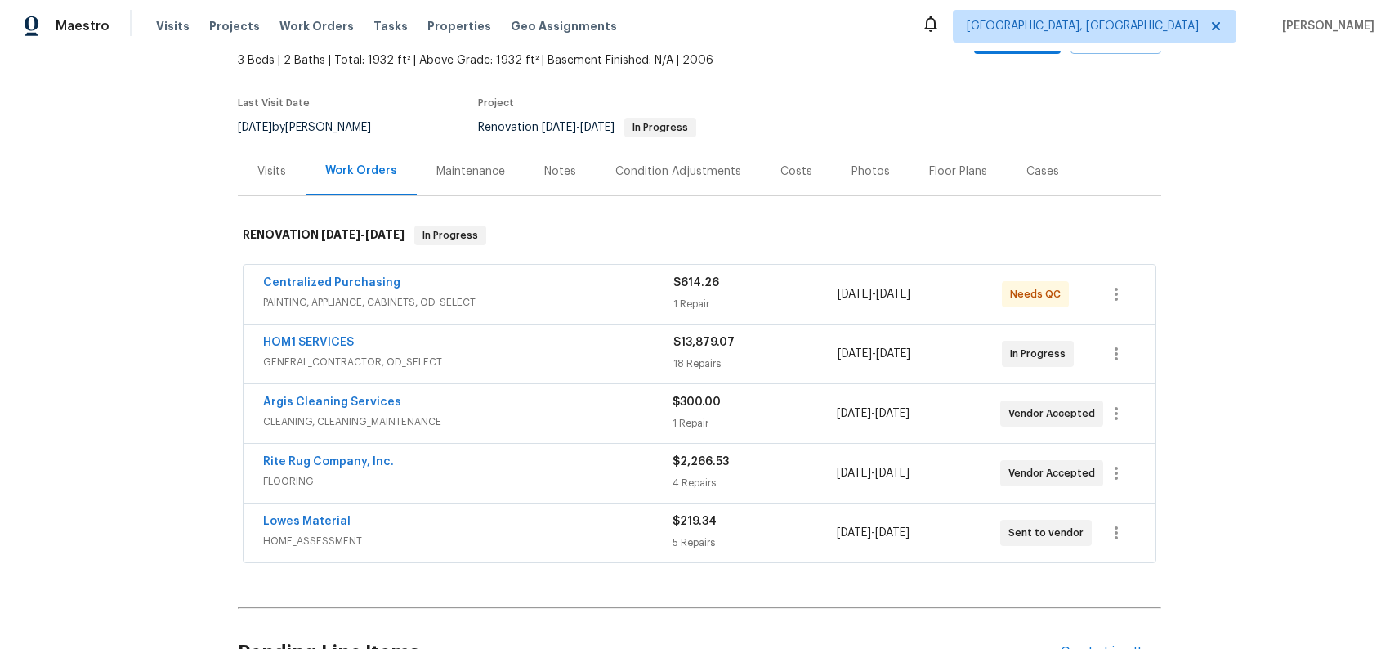
scroll to position [113, 0]
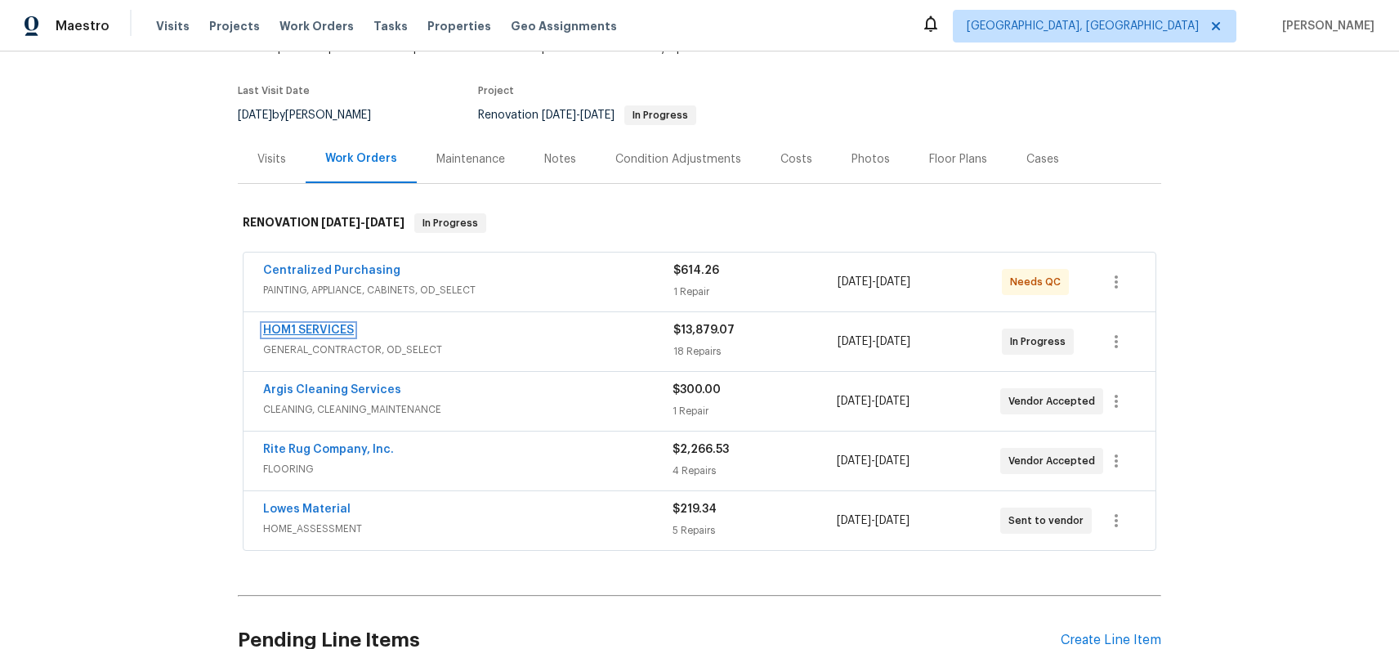
click at [305, 333] on link "HOM1 SERVICES" at bounding box center [308, 329] width 91 height 11
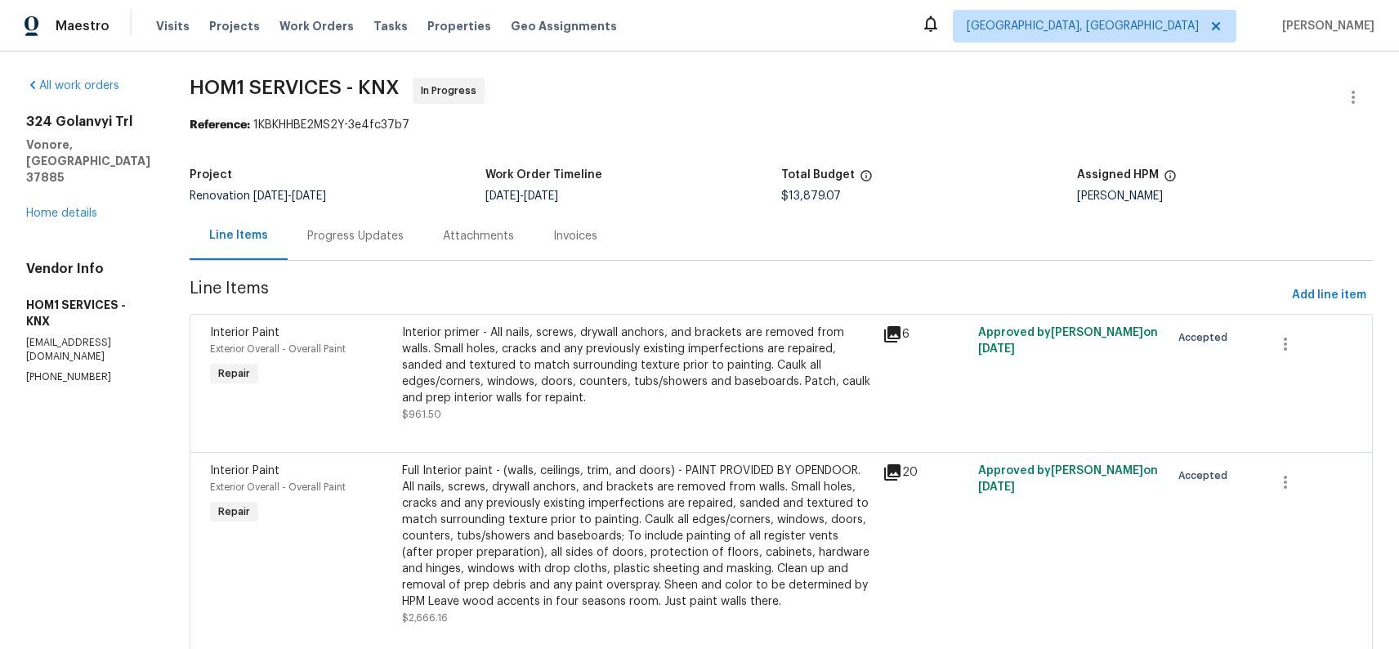
click at [345, 242] on div "Progress Updates" at bounding box center [355, 236] width 96 height 16
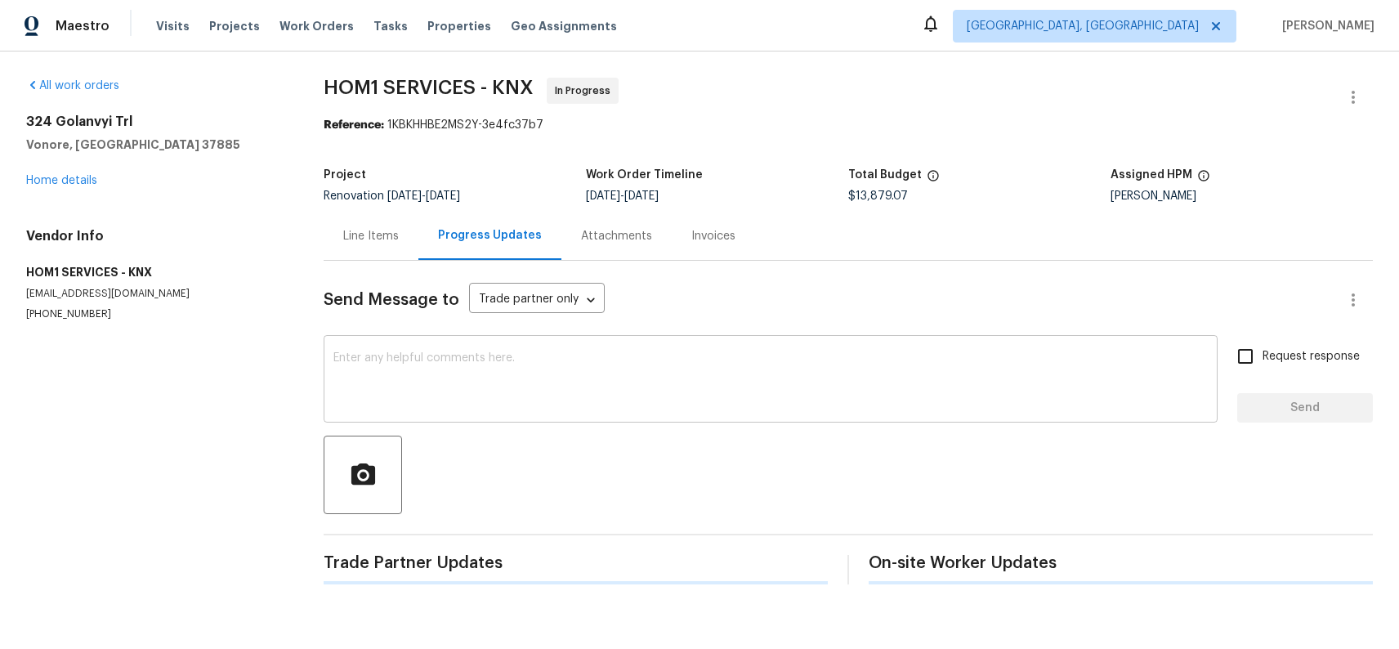
click at [486, 383] on textarea at bounding box center [770, 380] width 875 height 57
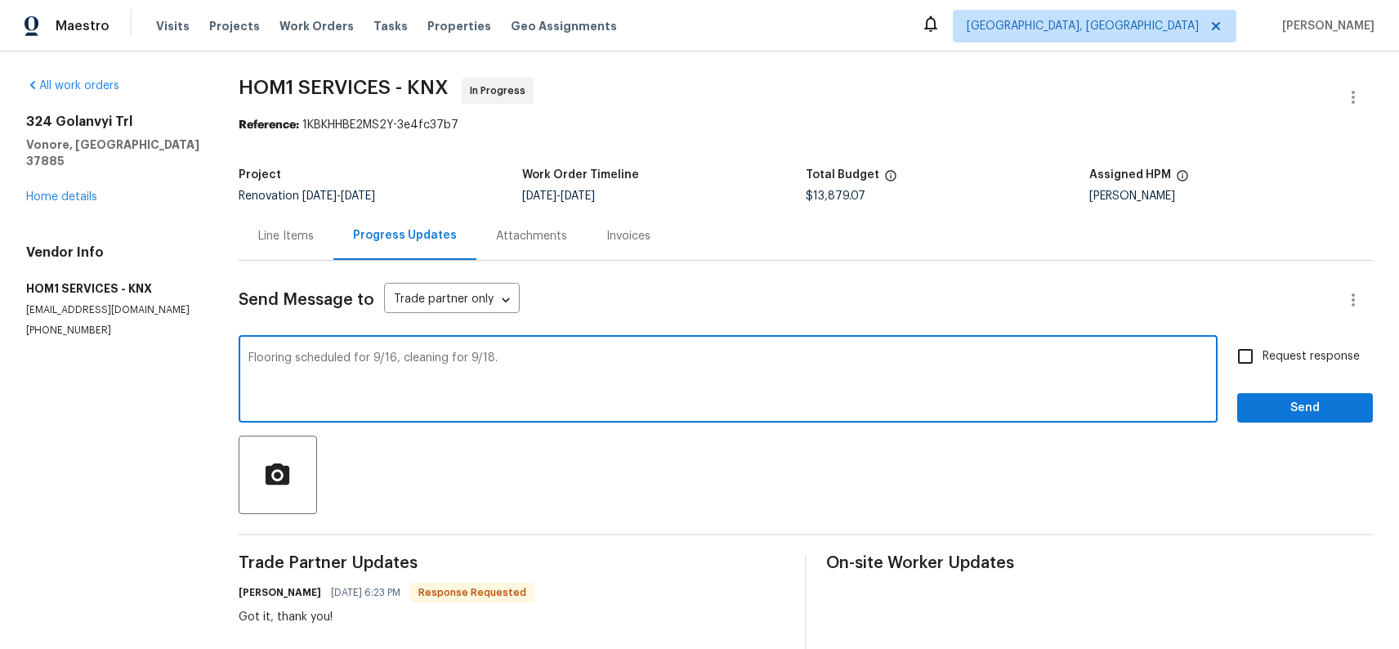
type textarea "Flooring scheduled for 9/16, cleaning for 9/18."
click at [1287, 406] on span "Send" at bounding box center [1306, 408] width 110 height 20
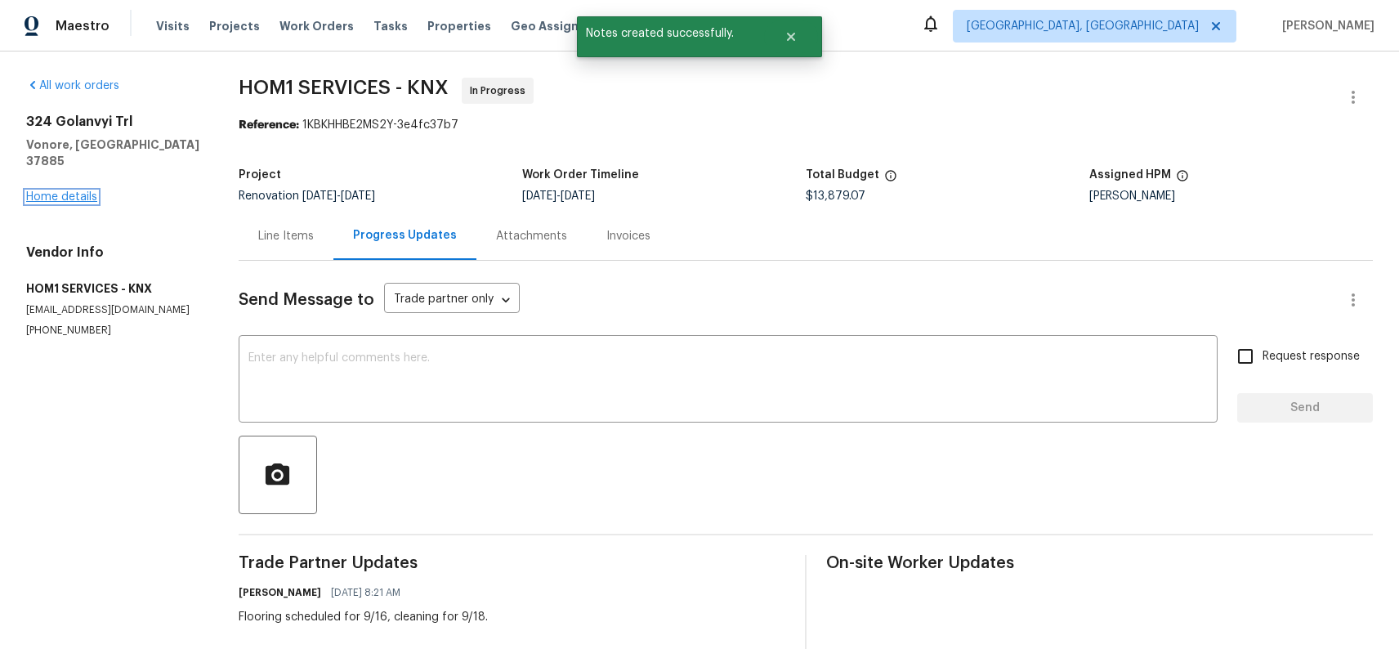
click at [77, 191] on link "Home details" at bounding box center [61, 196] width 71 height 11
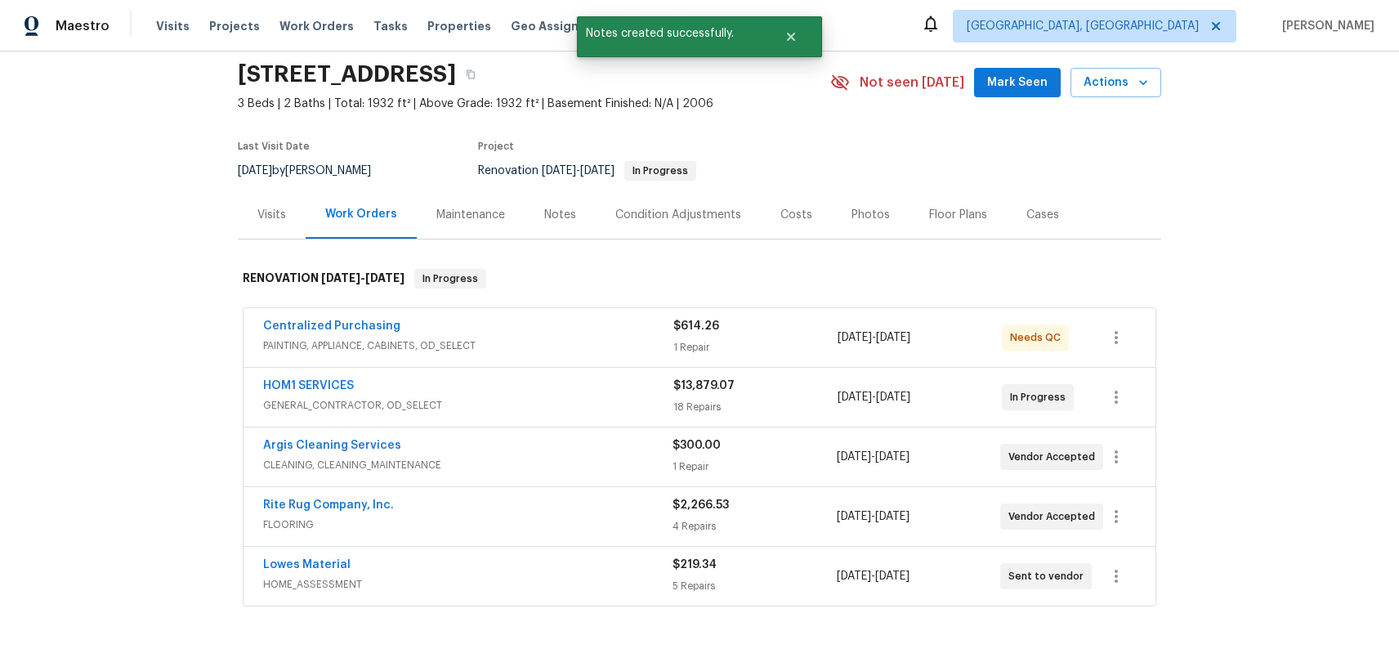
scroll to position [78, 0]
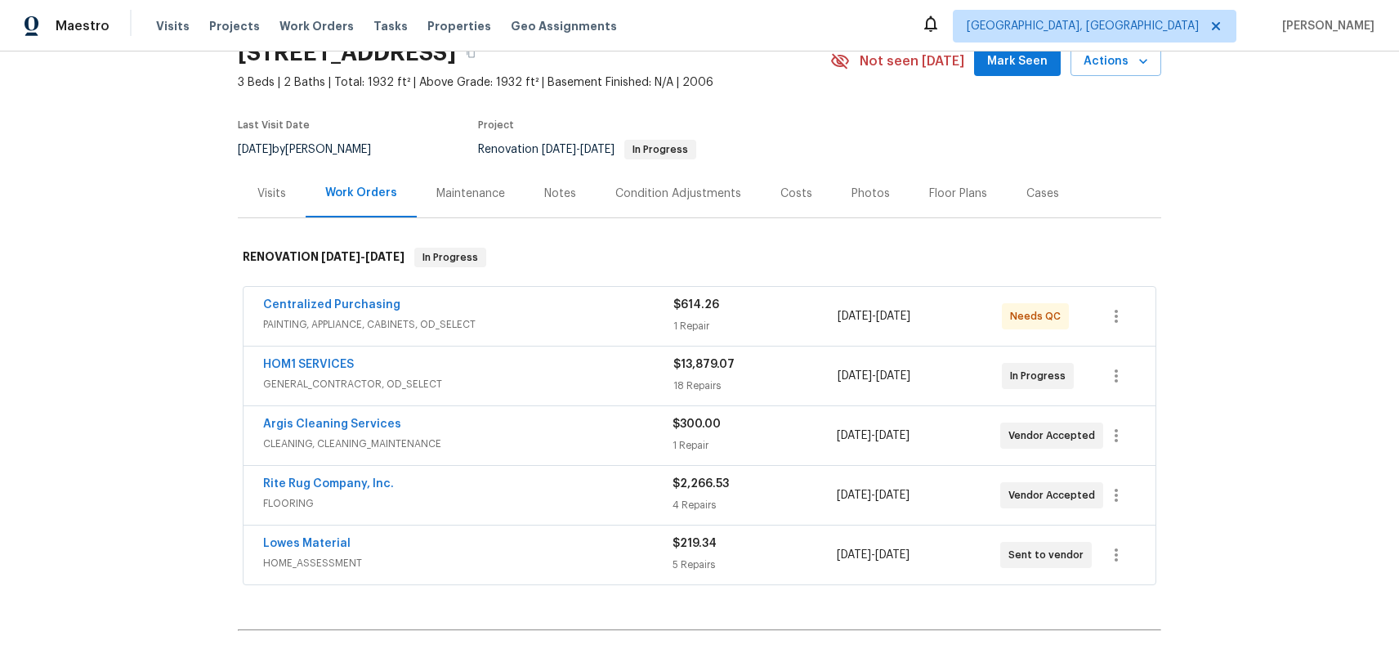
click at [544, 187] on div "Notes" at bounding box center [560, 194] width 32 height 16
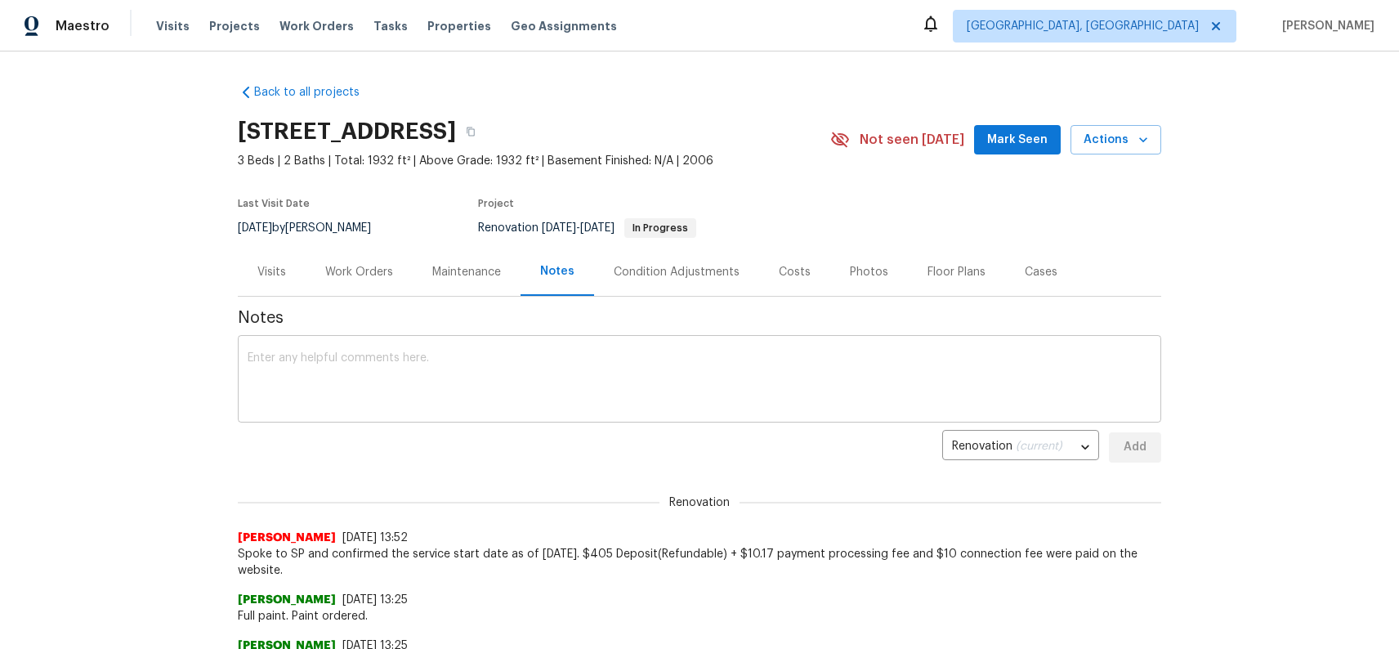
click at [557, 405] on textarea at bounding box center [700, 380] width 904 height 57
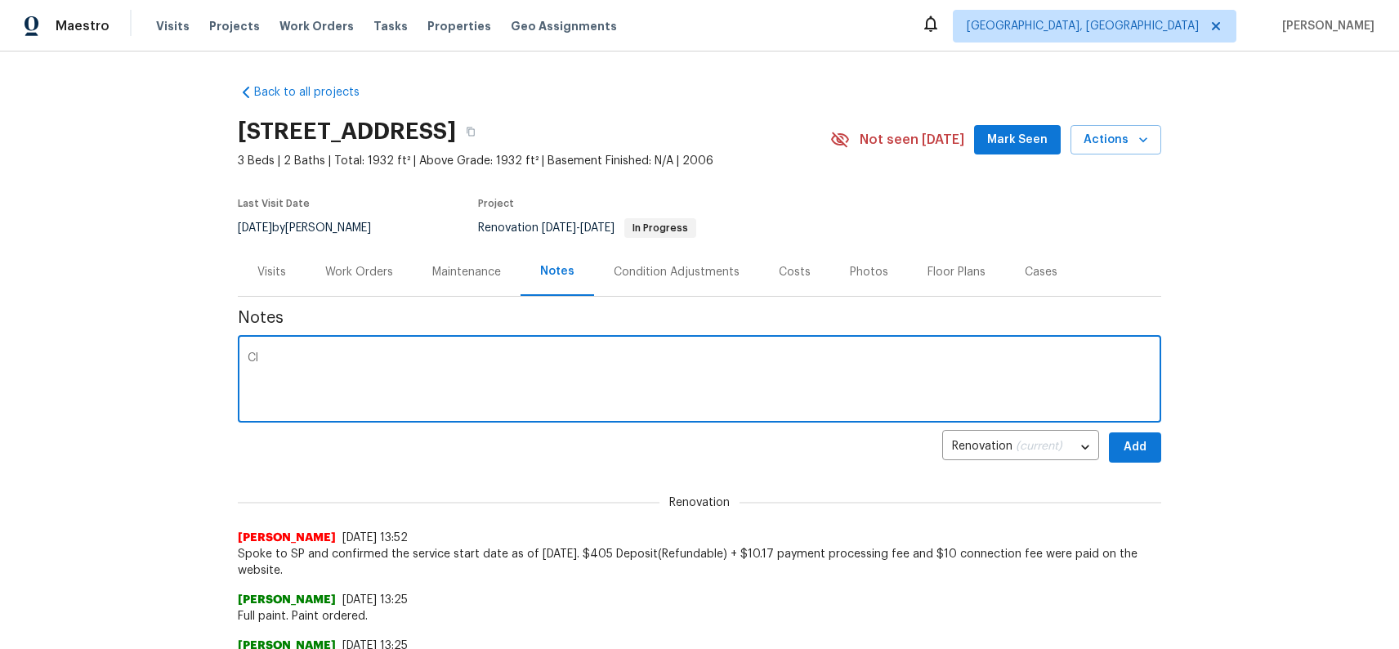
type textarea "C"
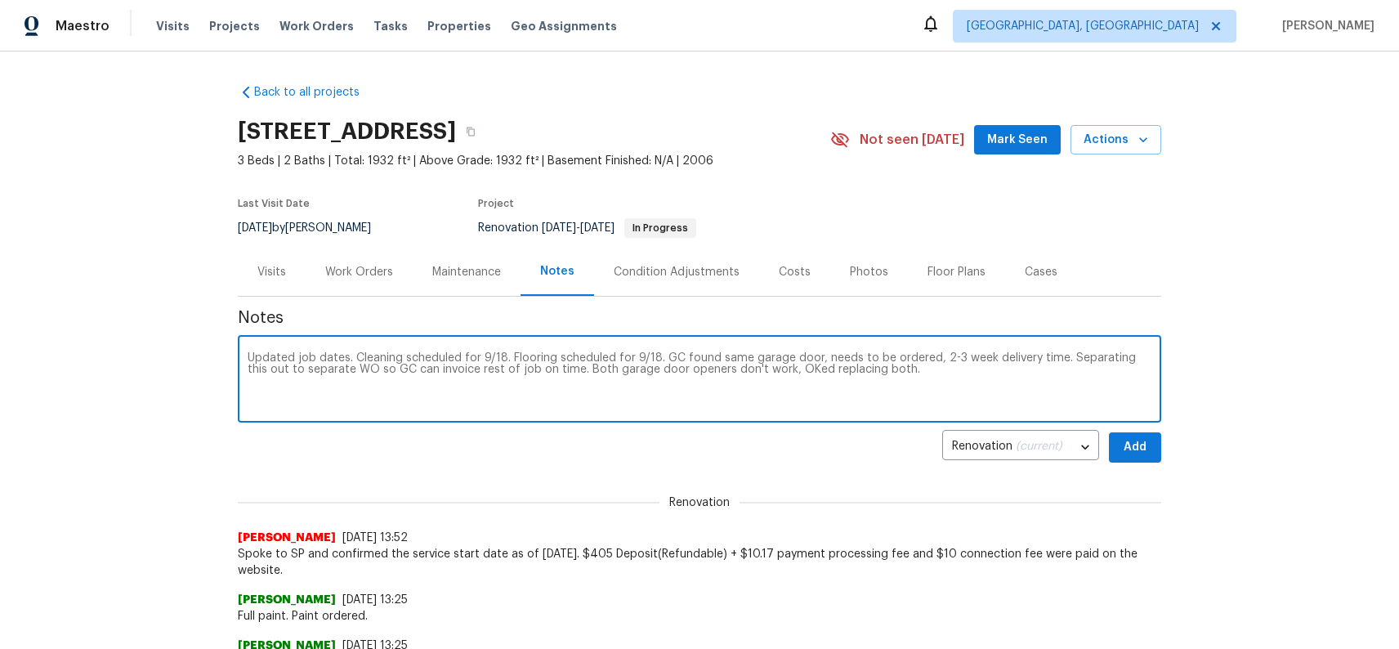
type textarea "Updated job dates. Cleaning scheduled for 9/18. Flooring scheduled for 9/18. GC…"
click at [1135, 450] on span "Add" at bounding box center [1135, 447] width 26 height 20
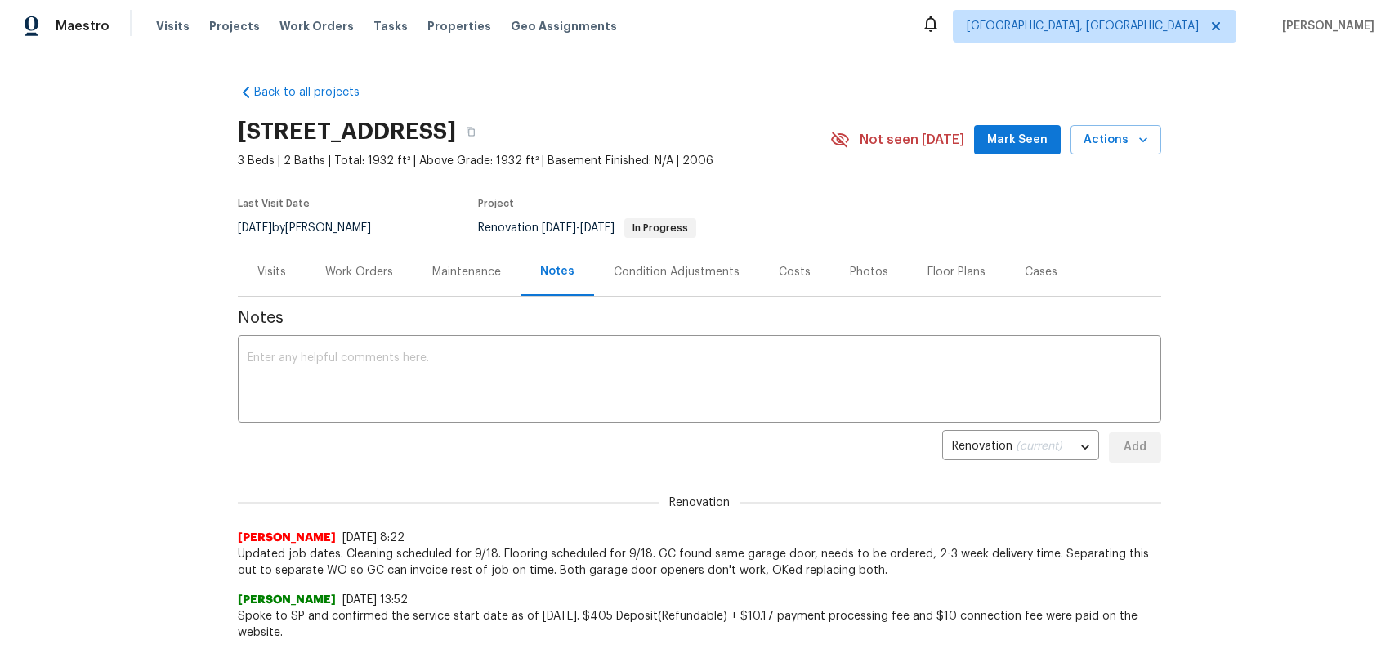
click at [390, 270] on div "Work Orders" at bounding box center [359, 272] width 68 height 16
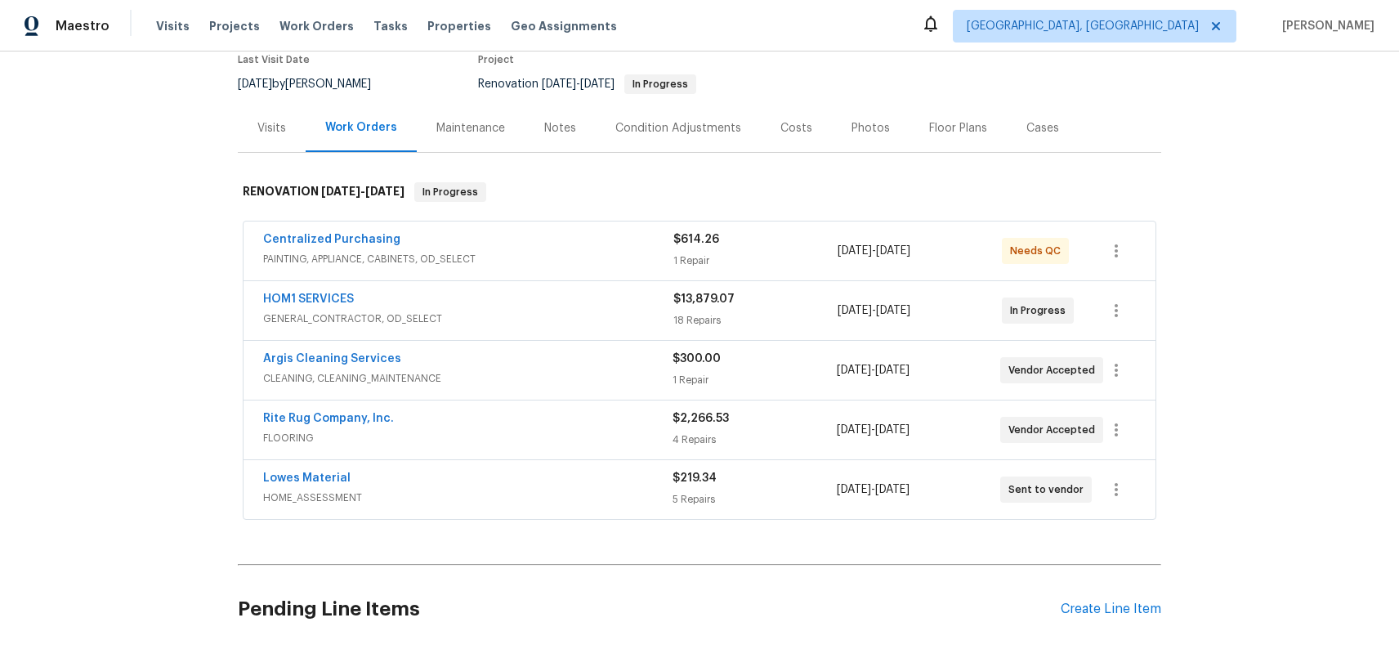
scroll to position [224, 0]
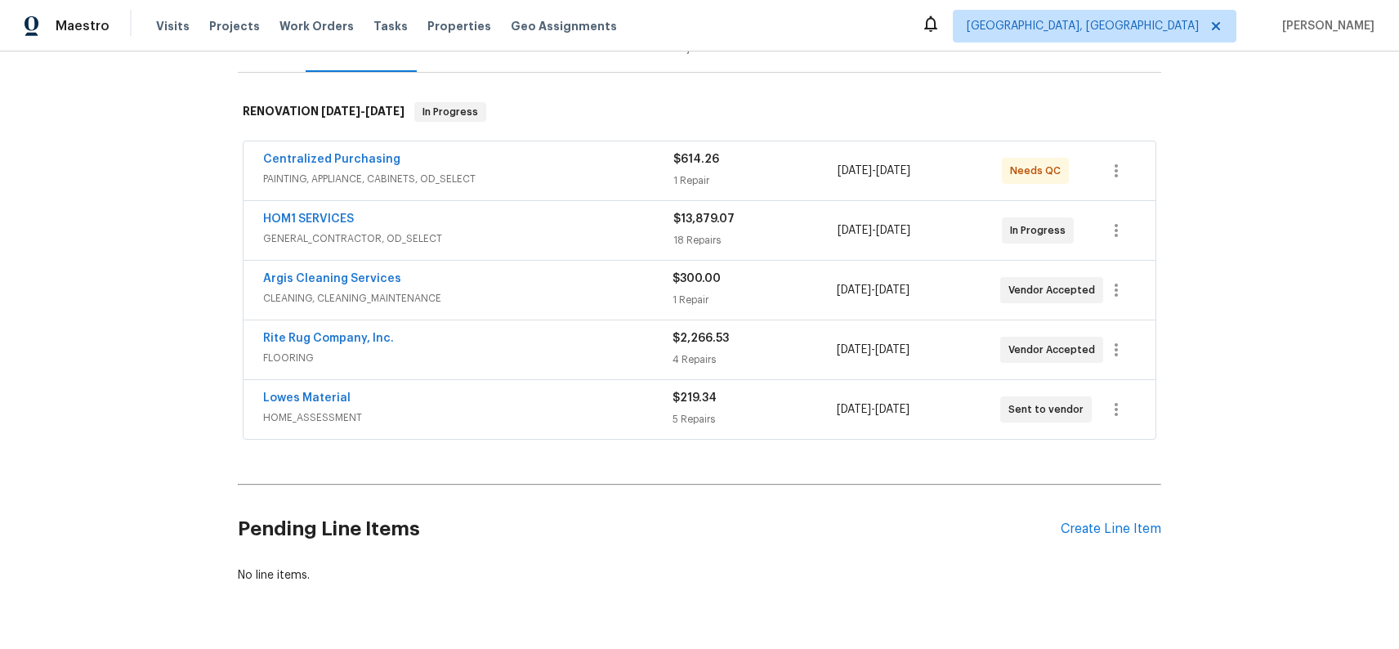
click at [539, 226] on div "HOM1 SERVICES" at bounding box center [468, 221] width 410 height 20
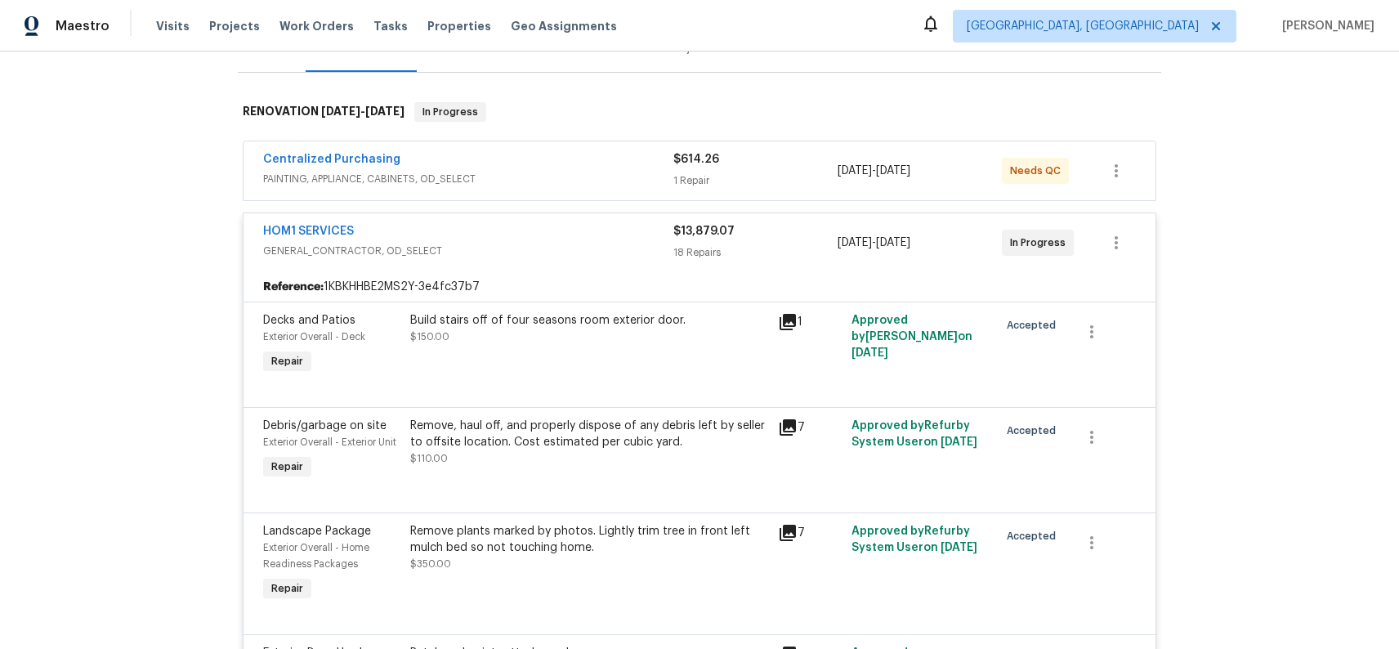
scroll to position [248, 0]
click at [564, 235] on div "HOM1 SERVICES" at bounding box center [468, 235] width 410 height 20
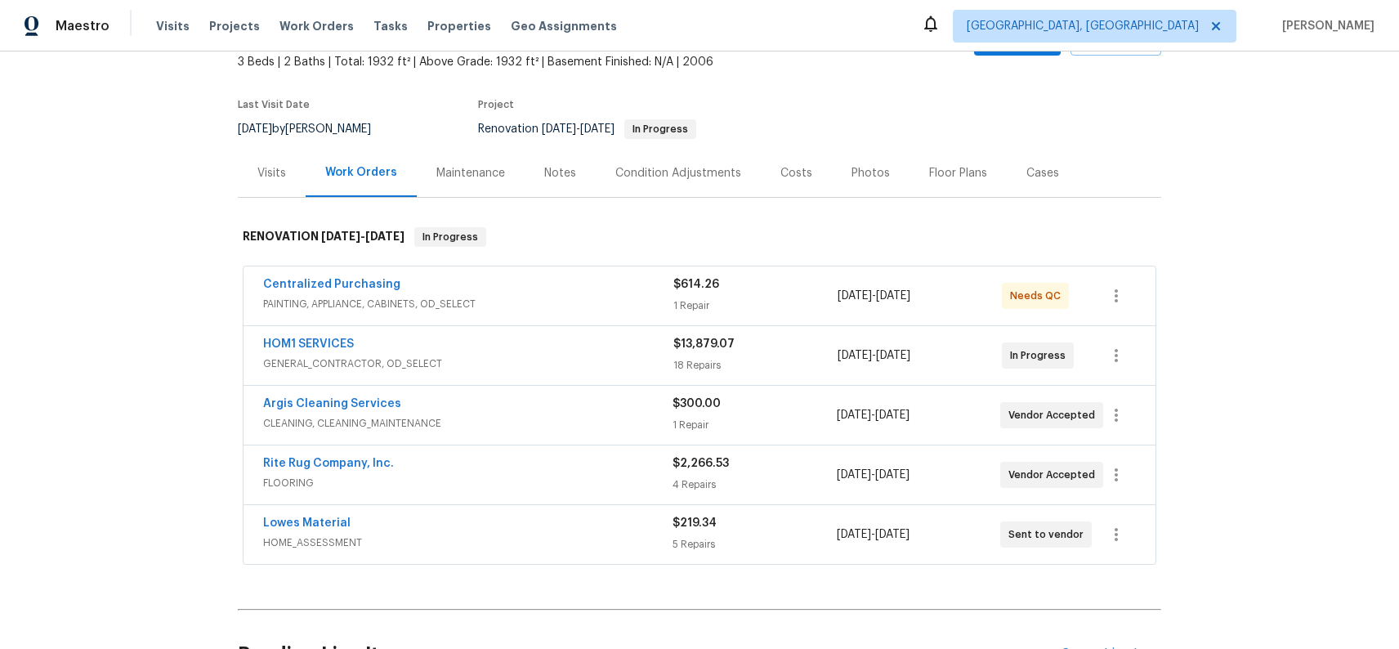
click at [783, 176] on div "Costs" at bounding box center [797, 173] width 32 height 16
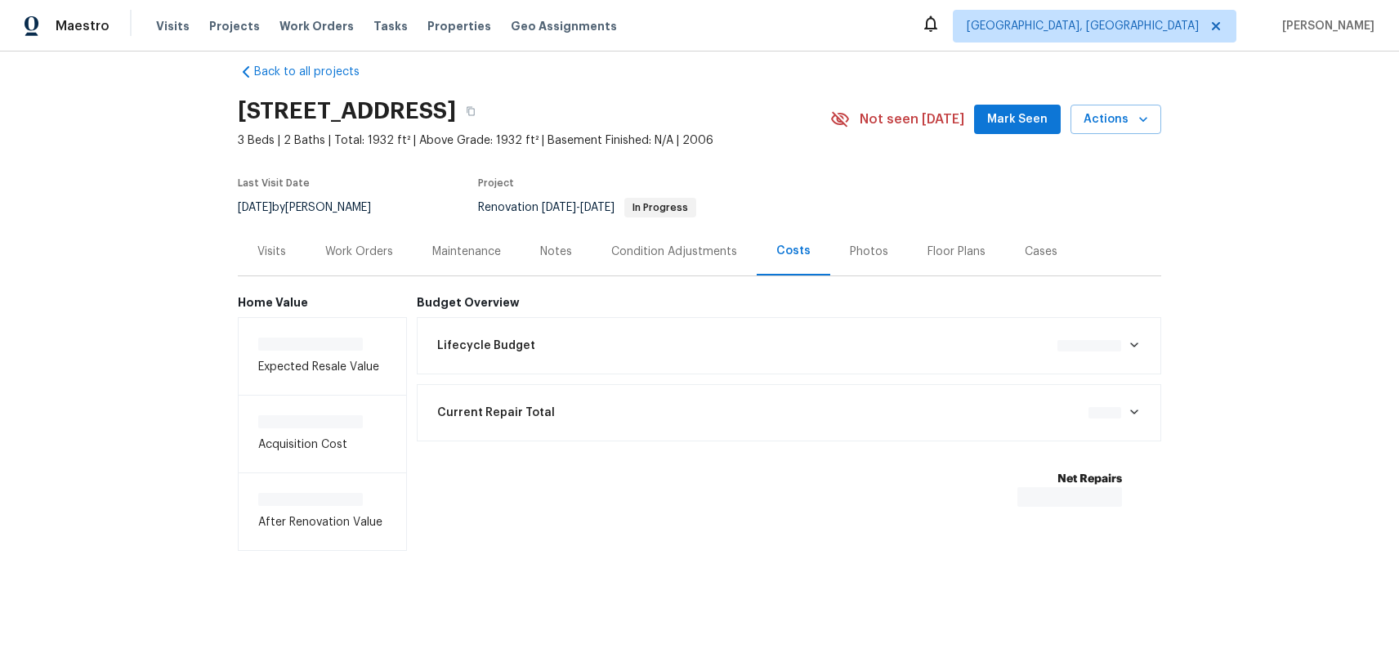
scroll to position [23, 0]
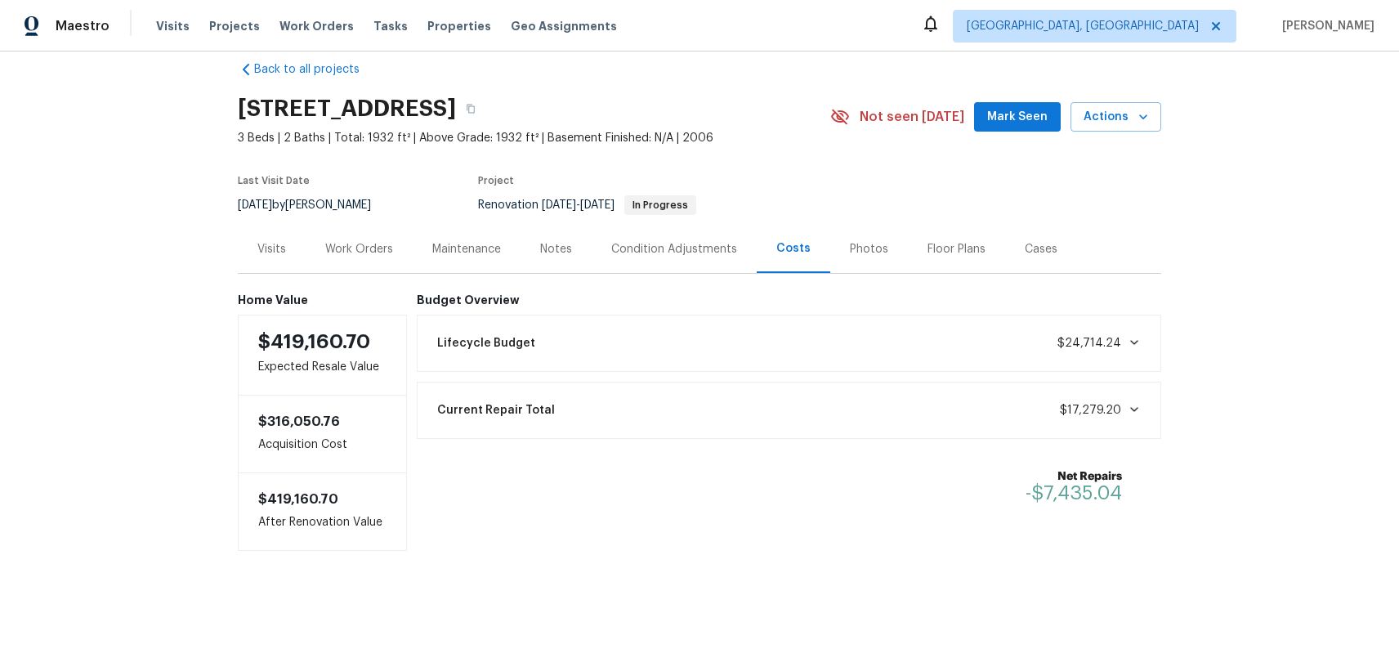
click at [384, 249] on div "Work Orders" at bounding box center [359, 249] width 68 height 16
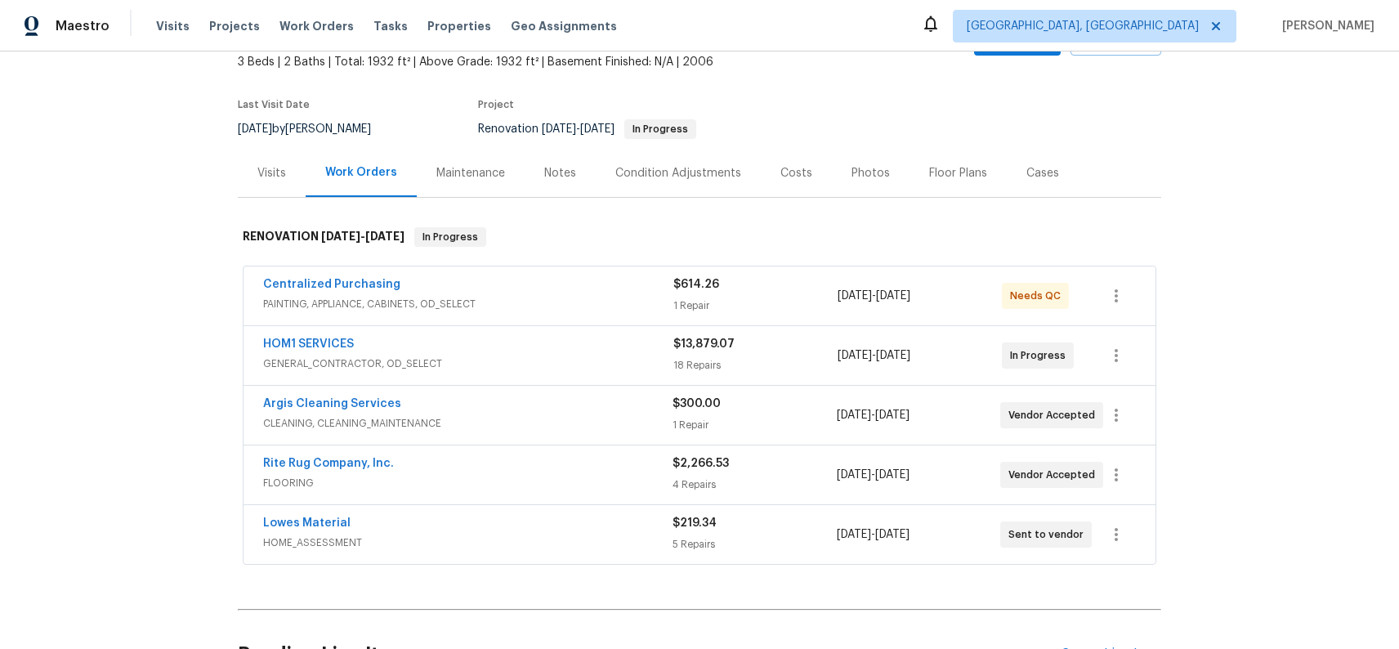
scroll to position [96, 0]
